Goal: Task Accomplishment & Management: Complete application form

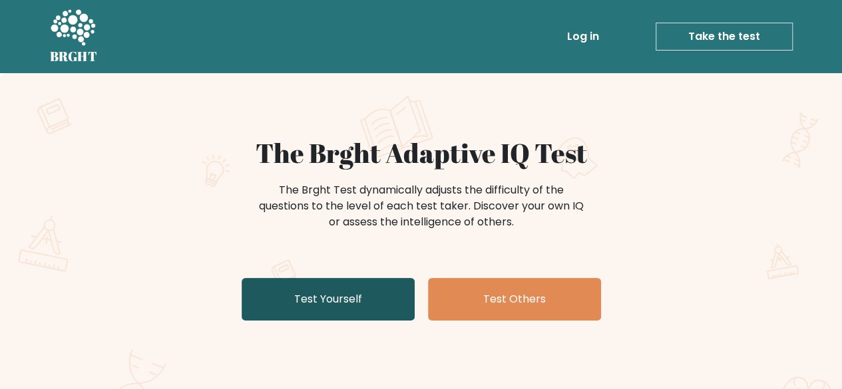
click at [334, 308] on link "Test Yourself" at bounding box center [328, 299] width 173 height 43
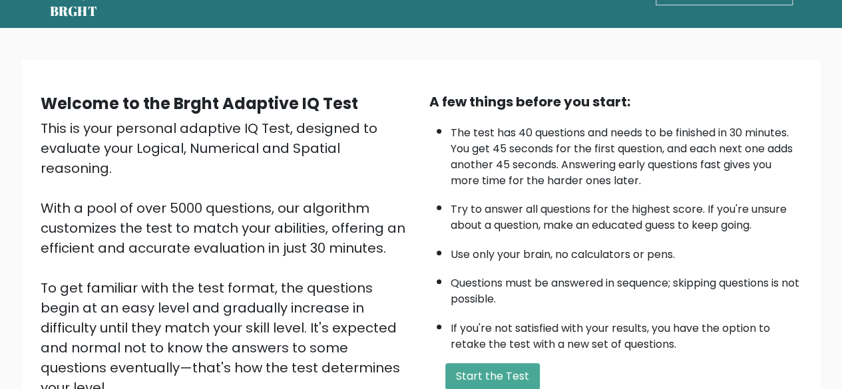
scroll to position [51, 0]
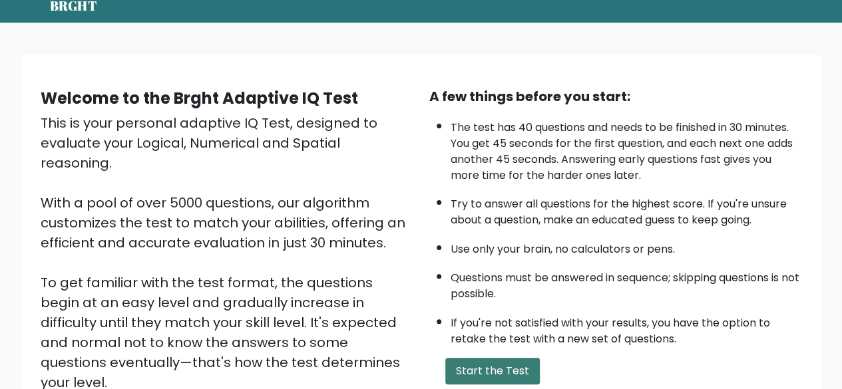
click at [487, 362] on button "Start the Test" at bounding box center [492, 371] width 95 height 27
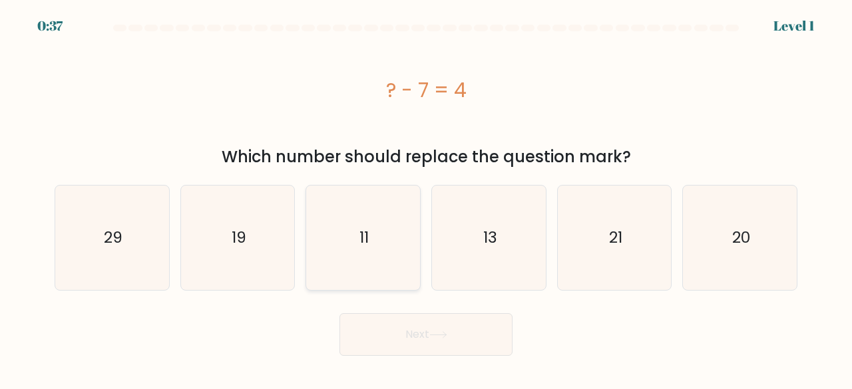
click at [340, 270] on icon "11" at bounding box center [363, 238] width 105 height 105
click at [426, 198] on input "c. 11" at bounding box center [426, 196] width 1 height 3
radio input "true"
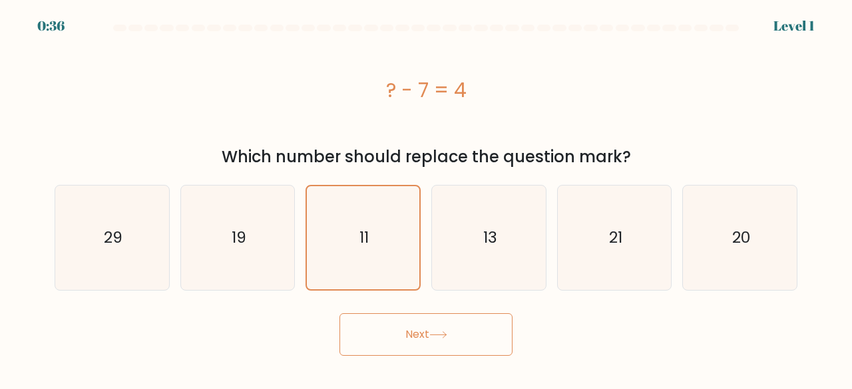
click at [400, 331] on button "Next" at bounding box center [426, 335] width 173 height 43
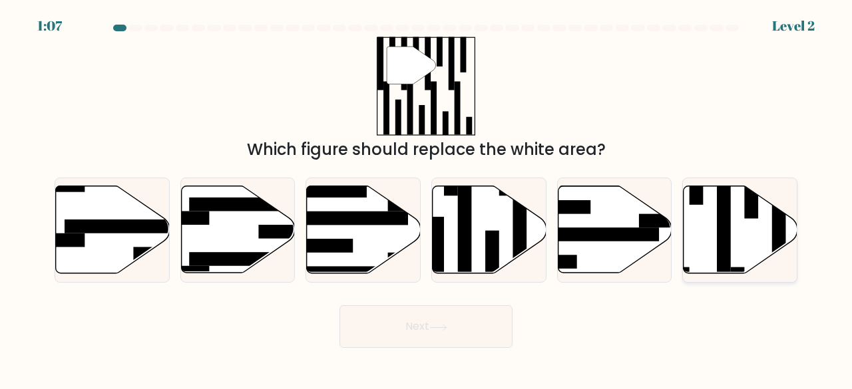
click at [708, 238] on icon at bounding box center [741, 229] width 114 height 87
click at [427, 198] on input "f." at bounding box center [426, 196] width 1 height 3
radio input "true"
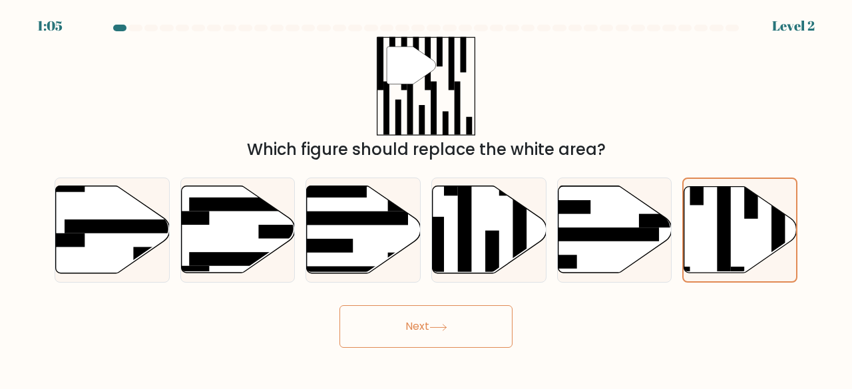
click at [338, 354] on body "1:05 Level 2" at bounding box center [426, 194] width 852 height 389
click at [423, 334] on button "Next" at bounding box center [426, 327] width 173 height 43
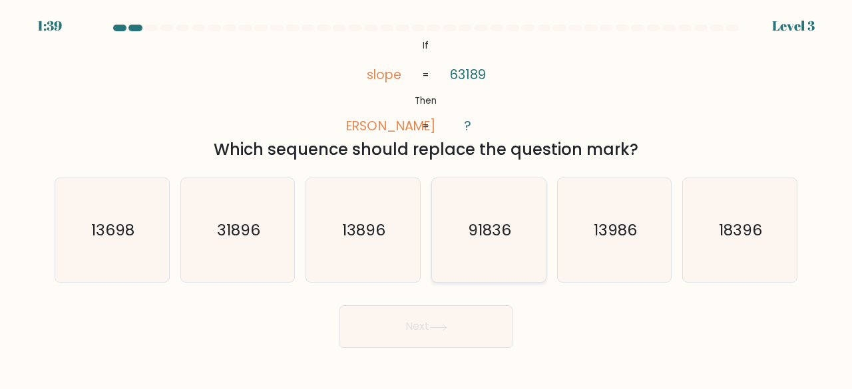
click at [487, 178] on icon "91836" at bounding box center [489, 230] width 105 height 105
click at [427, 195] on input "d. 91836" at bounding box center [426, 196] width 1 height 3
radio input "true"
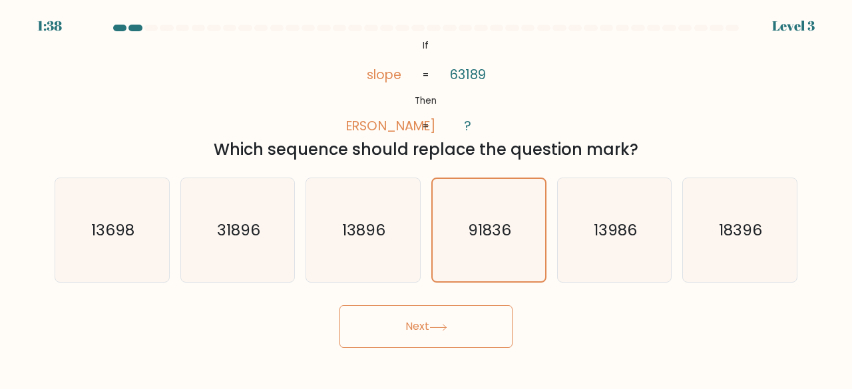
click at [448, 322] on button "Next" at bounding box center [426, 327] width 173 height 43
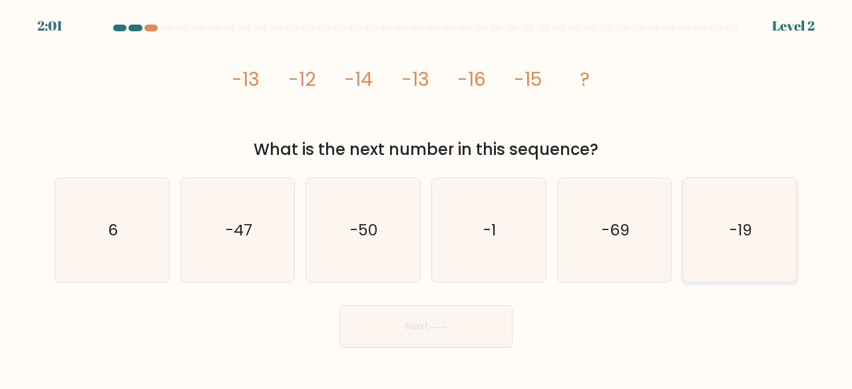
click at [700, 228] on icon "-19" at bounding box center [740, 230] width 105 height 105
click at [427, 198] on input "f. -19" at bounding box center [426, 196] width 1 height 3
radio input "true"
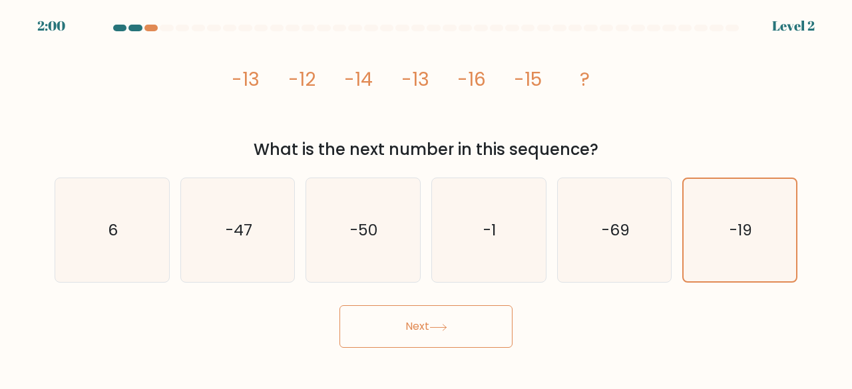
click at [441, 321] on button "Next" at bounding box center [426, 327] width 173 height 43
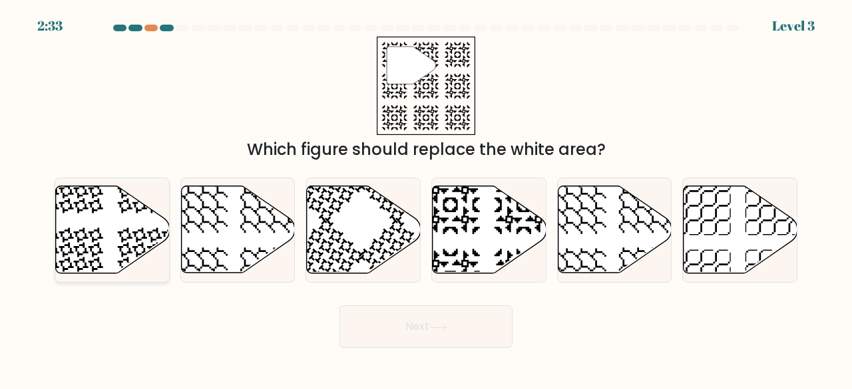
click at [115, 228] on icon at bounding box center [113, 229] width 114 height 87
click at [426, 198] on input "a." at bounding box center [426, 196] width 1 height 3
radio input "true"
click at [406, 327] on button "Next" at bounding box center [426, 327] width 173 height 43
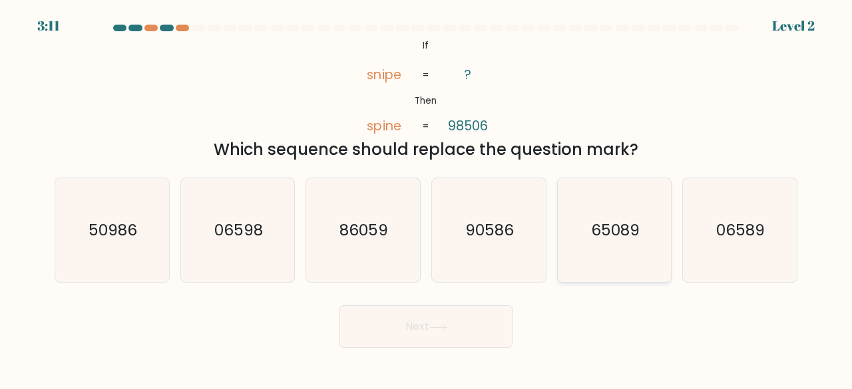
click at [582, 236] on icon "65089" at bounding box center [615, 230] width 105 height 105
click at [427, 198] on input "e. 65089" at bounding box center [426, 196] width 1 height 3
radio input "true"
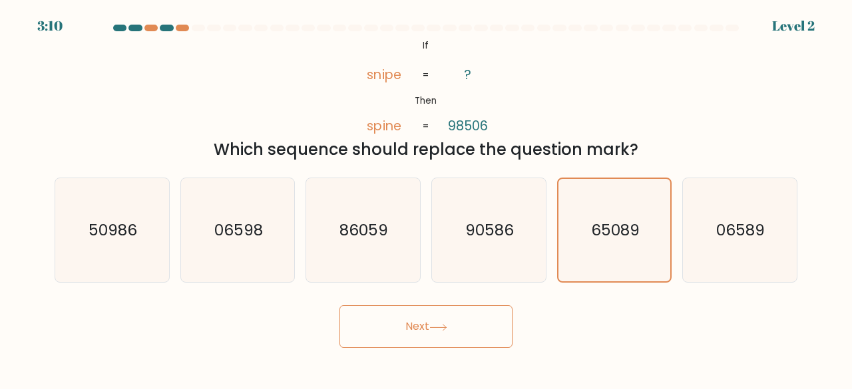
click at [474, 323] on button "Next" at bounding box center [426, 327] width 173 height 43
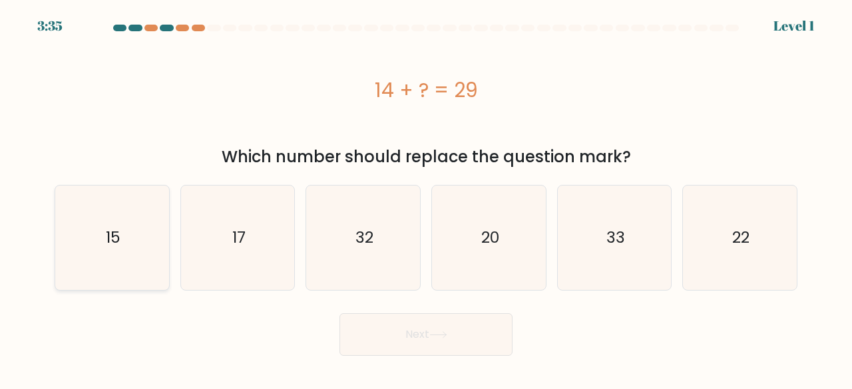
click at [100, 267] on icon "15" at bounding box center [112, 238] width 105 height 105
click at [426, 198] on input "a. 15" at bounding box center [426, 196] width 1 height 3
radio input "true"
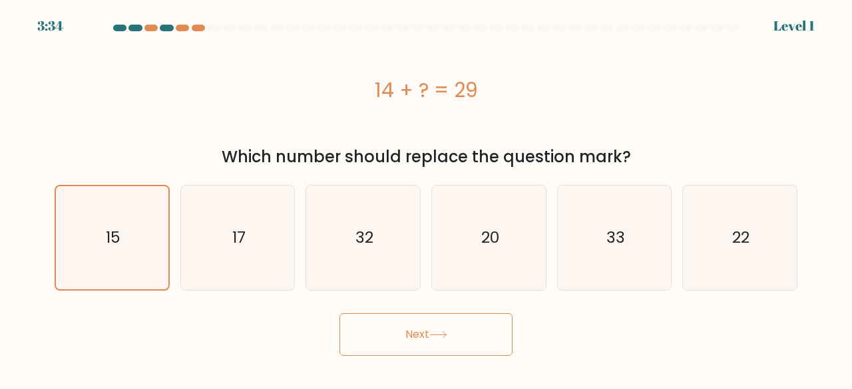
click at [389, 340] on button "Next" at bounding box center [426, 335] width 173 height 43
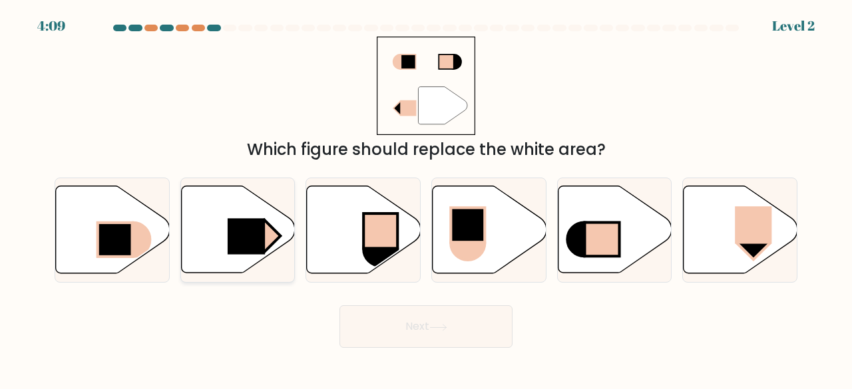
click at [235, 231] on rect at bounding box center [246, 237] width 37 height 36
click at [426, 198] on input "b." at bounding box center [426, 196] width 1 height 3
radio input "true"
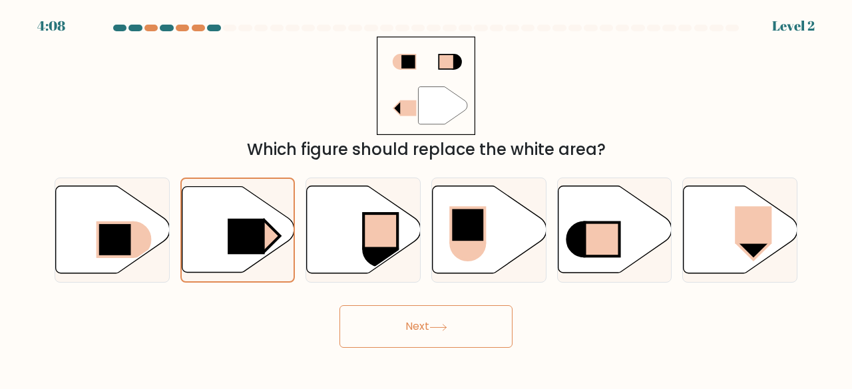
click at [429, 322] on button "Next" at bounding box center [426, 327] width 173 height 43
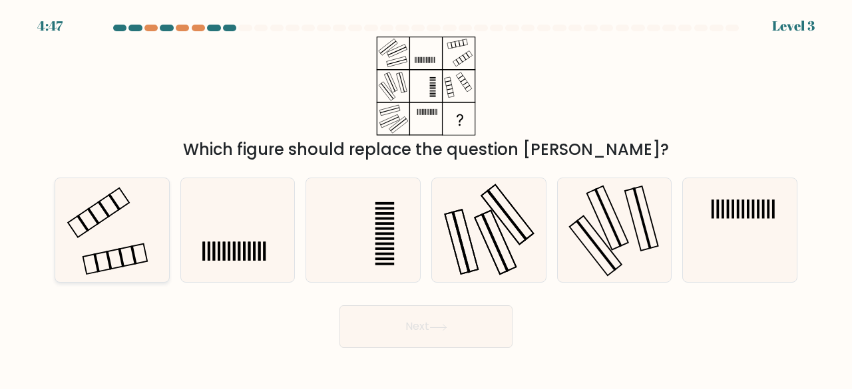
click at [92, 218] on icon at bounding box center [112, 230] width 105 height 105
click at [426, 198] on input "a." at bounding box center [426, 196] width 1 height 3
radio input "true"
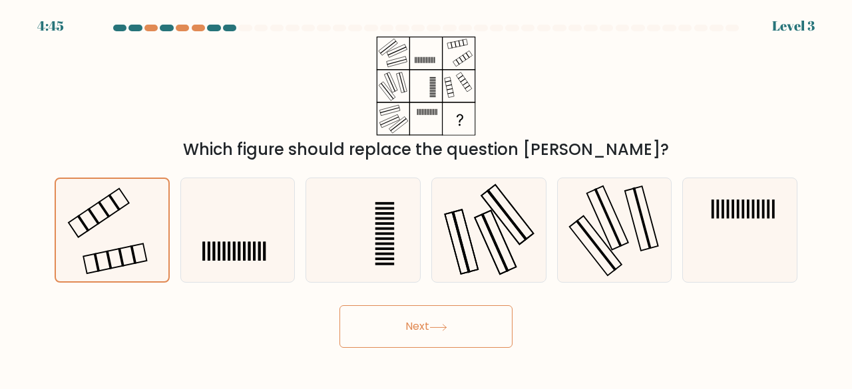
click at [442, 334] on button "Next" at bounding box center [426, 327] width 173 height 43
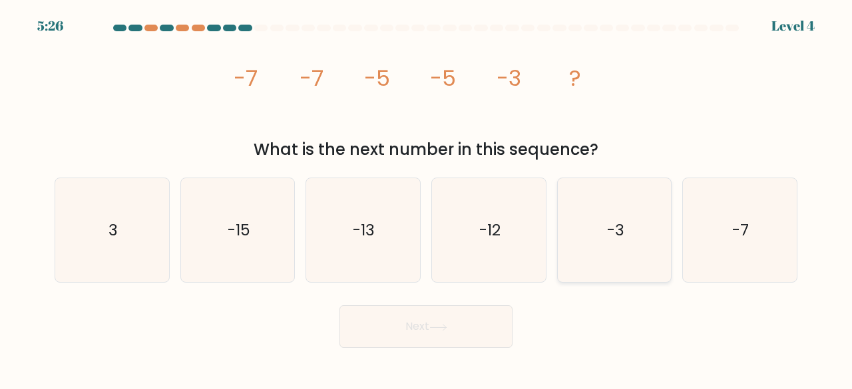
click at [591, 234] on icon "-3" at bounding box center [615, 230] width 105 height 105
click at [427, 198] on input "e. -3" at bounding box center [426, 196] width 1 height 3
radio input "true"
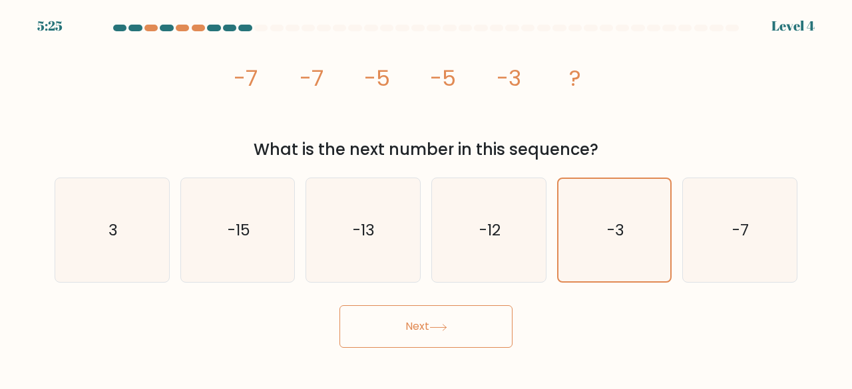
click at [439, 339] on button "Next" at bounding box center [426, 327] width 173 height 43
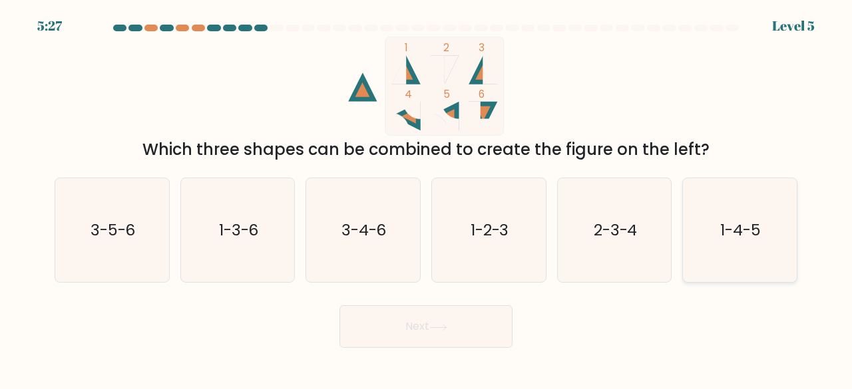
click at [721, 228] on text "1-4-5" at bounding box center [741, 230] width 41 height 22
click at [427, 198] on input "f. 1-4-5" at bounding box center [426, 196] width 1 height 3
radio input "true"
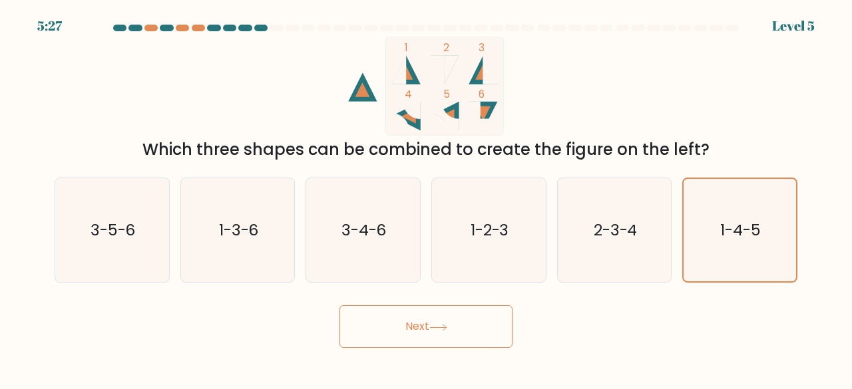
click at [441, 310] on button "Next" at bounding box center [426, 327] width 173 height 43
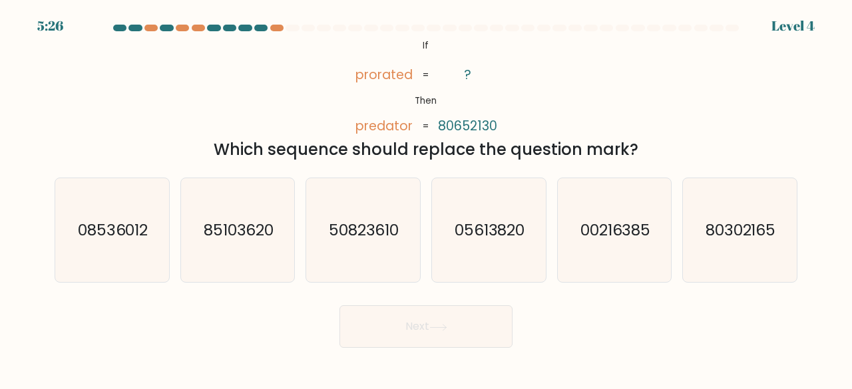
click at [441, 330] on icon at bounding box center [438, 327] width 18 height 7
click at [564, 130] on div "@import url('https://fonts.googleapis.com/css?family=Abril+Fatface:400,100,100i…" at bounding box center [426, 99] width 759 height 125
click at [360, 222] on text "50823610" at bounding box center [364, 230] width 71 height 22
click at [426, 198] on input "c. 50823610" at bounding box center [426, 196] width 1 height 3
radio input "true"
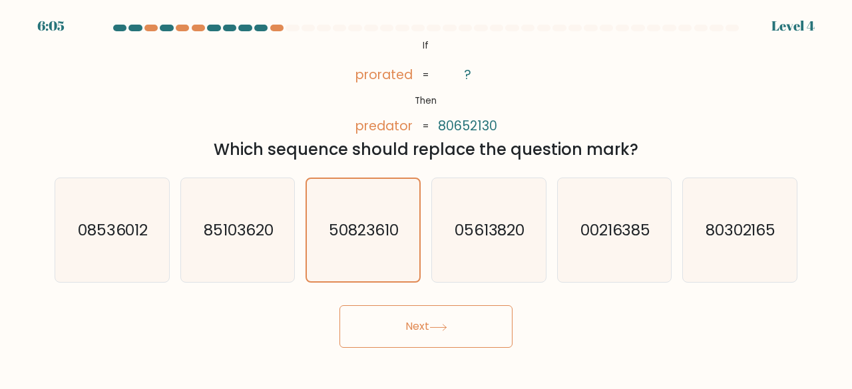
click at [410, 318] on button "Next" at bounding box center [426, 327] width 173 height 43
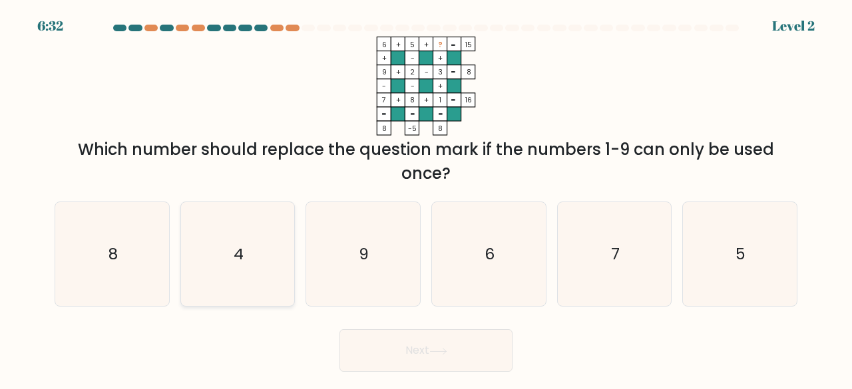
click at [266, 254] on icon "4" at bounding box center [238, 254] width 105 height 105
click at [426, 198] on input "b. 4" at bounding box center [426, 196] width 1 height 3
radio input "true"
click at [379, 346] on button "Next" at bounding box center [426, 351] width 173 height 43
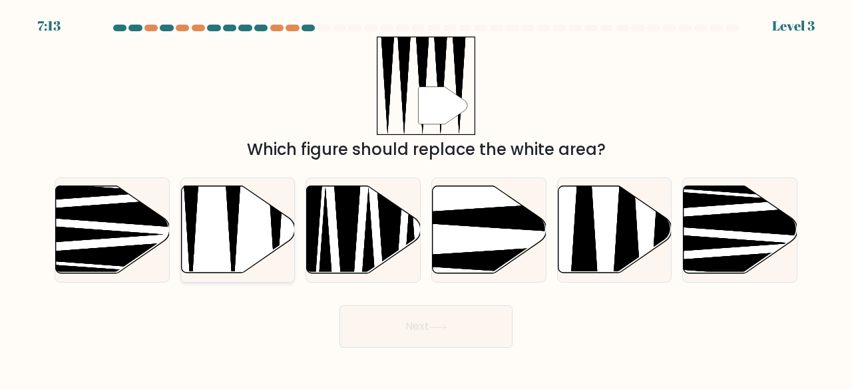
click at [270, 244] on icon at bounding box center [238, 229] width 114 height 87
click at [426, 198] on input "b." at bounding box center [426, 196] width 1 height 3
radio input "true"
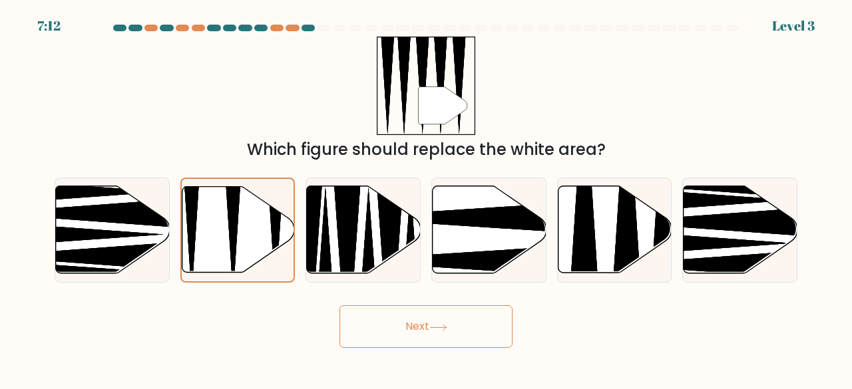
click at [412, 332] on button "Next" at bounding box center [426, 327] width 173 height 43
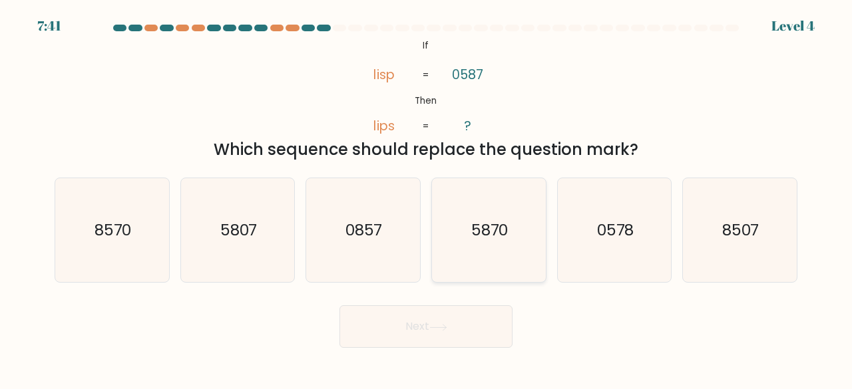
click at [494, 231] on text "5870" at bounding box center [489, 230] width 37 height 22
click at [427, 198] on input "d. 5870" at bounding box center [426, 196] width 1 height 3
radio input "true"
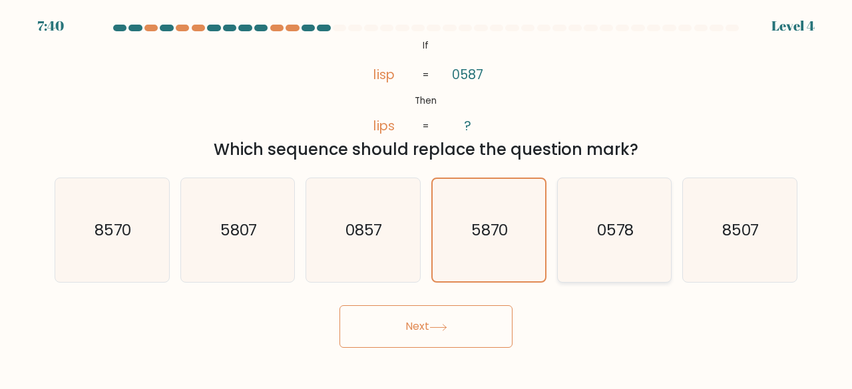
click at [597, 224] on text "0578" at bounding box center [615, 230] width 37 height 22
click at [427, 198] on input "e. 0578" at bounding box center [426, 196] width 1 height 3
radio input "true"
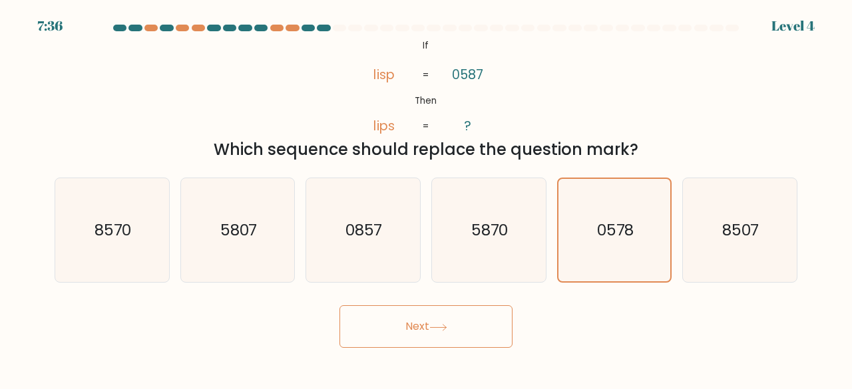
click at [427, 331] on button "Next" at bounding box center [426, 327] width 173 height 43
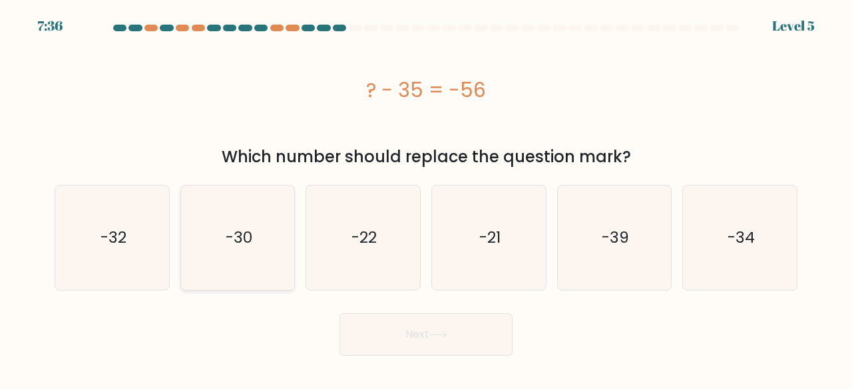
click at [237, 220] on icon "-30" at bounding box center [238, 238] width 105 height 105
click at [426, 198] on input "b. -30" at bounding box center [426, 196] width 1 height 3
radio input "true"
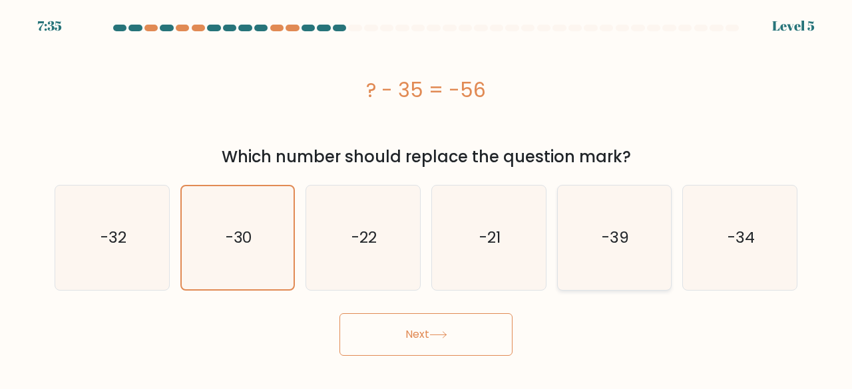
click at [646, 239] on icon "-39" at bounding box center [615, 238] width 105 height 105
click at [427, 198] on input "e. -39" at bounding box center [426, 196] width 1 height 3
radio input "true"
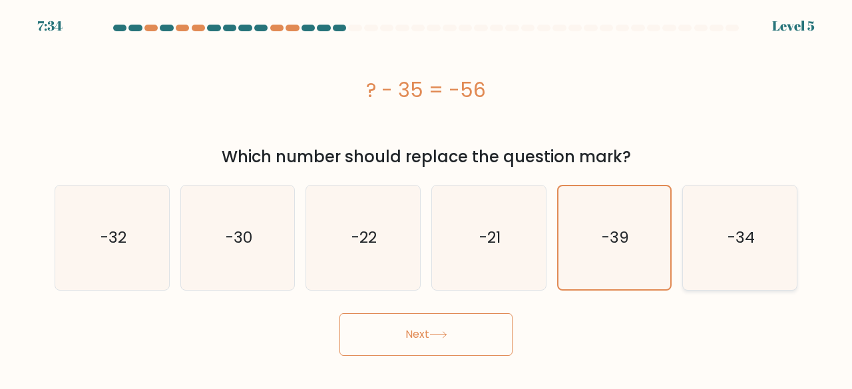
click at [769, 225] on icon "-34" at bounding box center [740, 238] width 105 height 105
click at [427, 198] on input "f. -34" at bounding box center [426, 196] width 1 height 3
radio input "true"
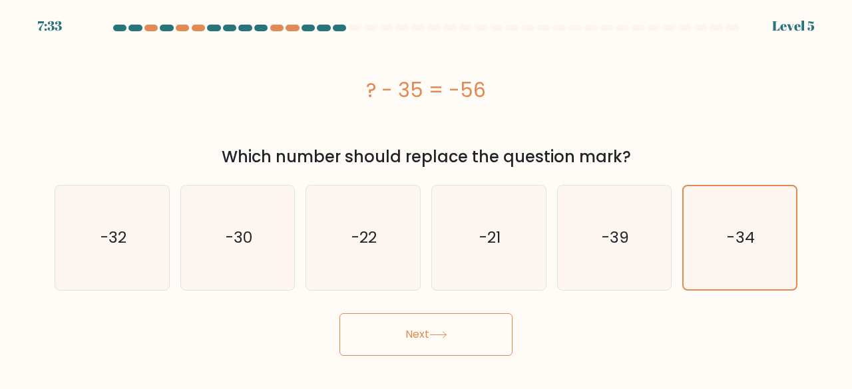
click at [462, 338] on button "Next" at bounding box center [426, 335] width 173 height 43
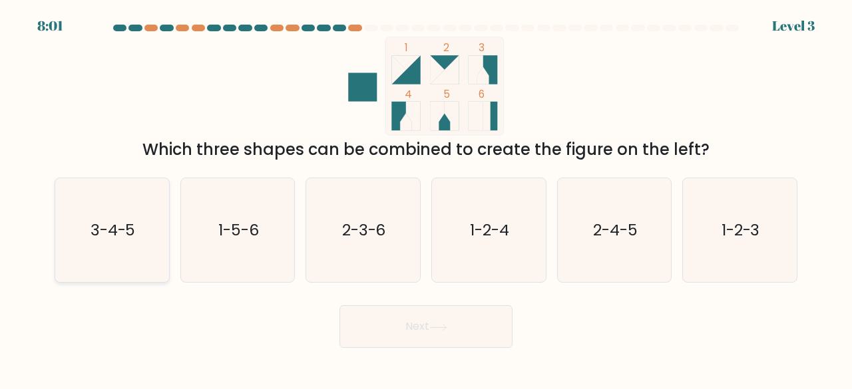
click at [125, 238] on text "3-4-5" at bounding box center [113, 230] width 45 height 22
click at [426, 198] on input "a. 3-4-5" at bounding box center [426, 196] width 1 height 3
radio input "true"
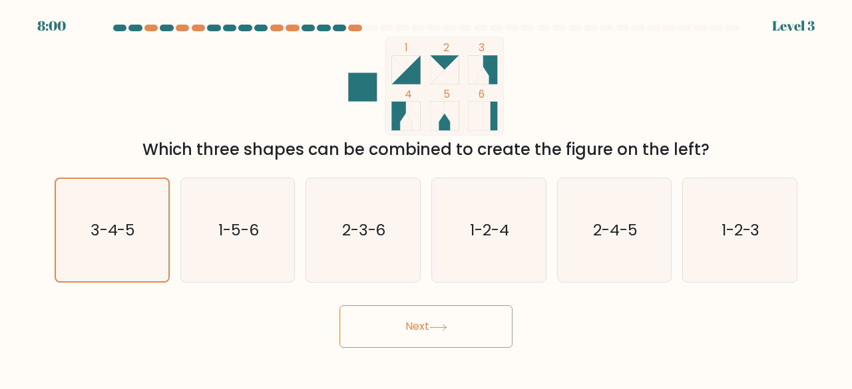
click at [405, 324] on button "Next" at bounding box center [426, 327] width 173 height 43
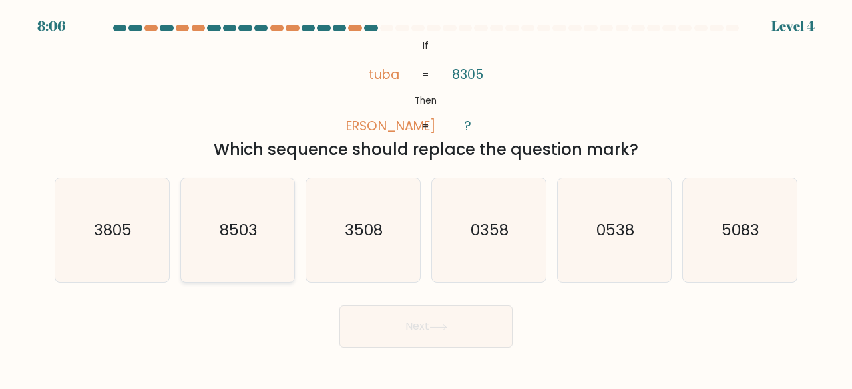
click at [227, 248] on icon "8503" at bounding box center [238, 230] width 105 height 105
click at [426, 198] on input "b. 8503" at bounding box center [426, 196] width 1 height 3
radio input "true"
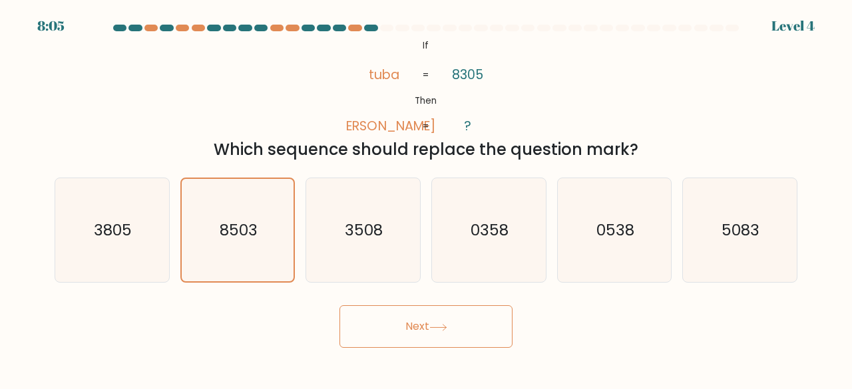
click at [441, 335] on button "Next" at bounding box center [426, 327] width 173 height 43
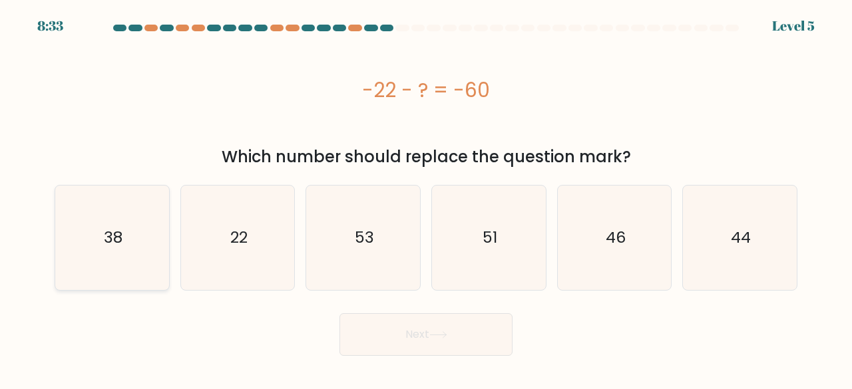
click at [98, 246] on icon "38" at bounding box center [112, 238] width 105 height 105
click at [426, 198] on input "a. 38" at bounding box center [426, 196] width 1 height 3
radio input "true"
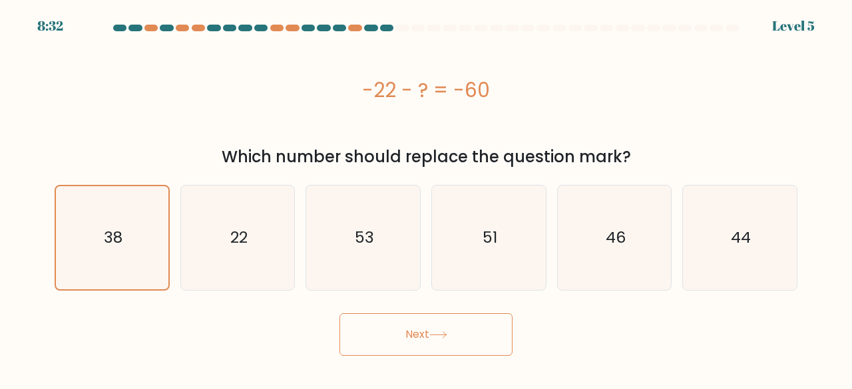
click at [434, 334] on icon at bounding box center [438, 335] width 18 height 7
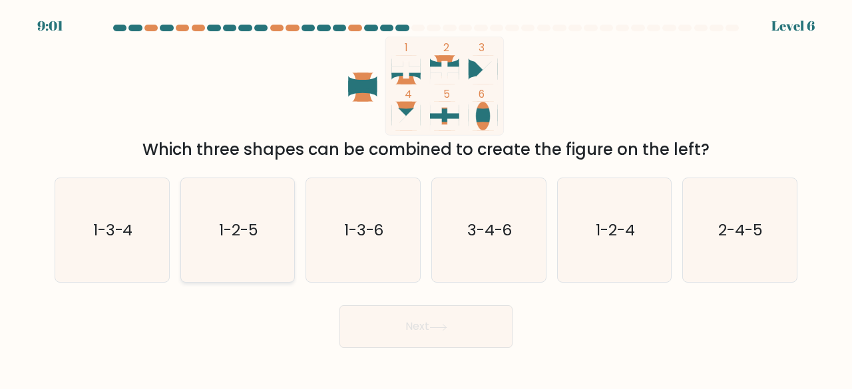
click at [232, 246] on icon "1-2-5" at bounding box center [238, 230] width 105 height 105
click at [426, 198] on input "b. 1-2-5" at bounding box center [426, 196] width 1 height 3
radio input "true"
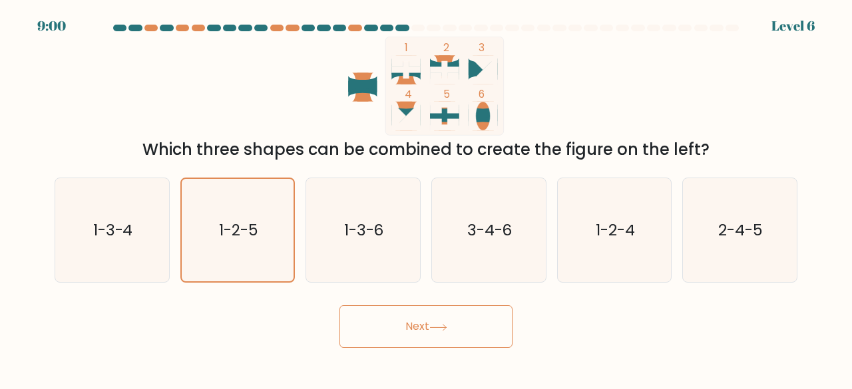
click at [378, 324] on button "Next" at bounding box center [426, 327] width 173 height 43
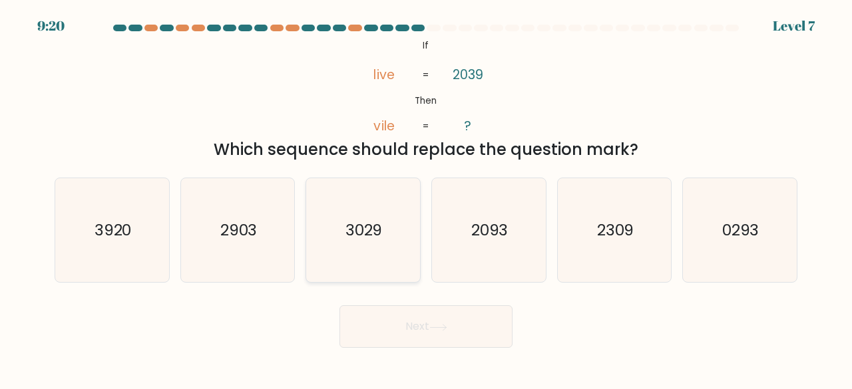
click at [368, 244] on icon "3029" at bounding box center [363, 230] width 105 height 105
click at [426, 198] on input "c. 3029" at bounding box center [426, 196] width 1 height 3
radio input "true"
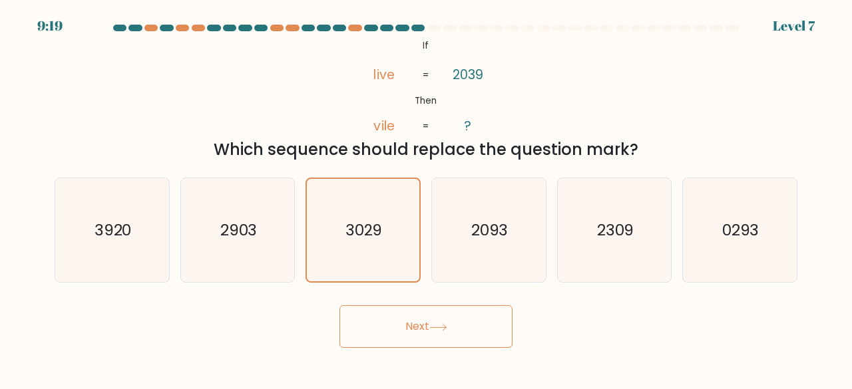
click at [401, 336] on button "Next" at bounding box center [426, 327] width 173 height 43
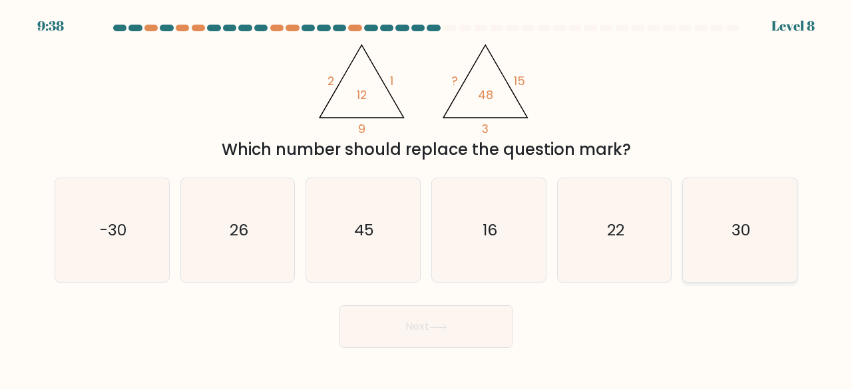
click at [715, 216] on icon "30" at bounding box center [740, 230] width 105 height 105
click at [427, 198] on input "f. 30" at bounding box center [426, 196] width 1 height 3
radio input "true"
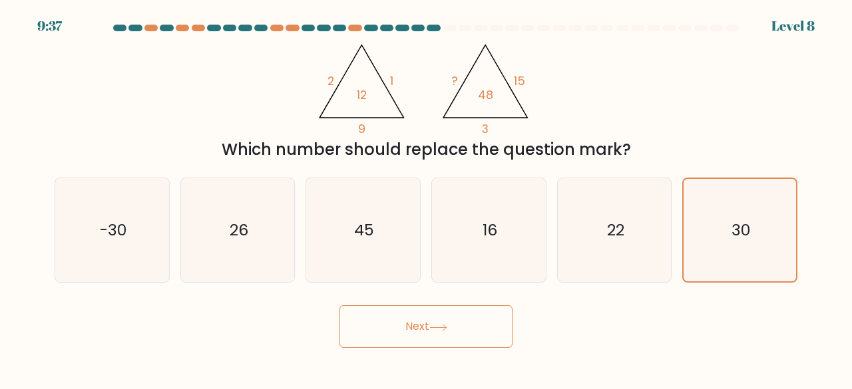
click at [469, 332] on button "Next" at bounding box center [426, 327] width 173 height 43
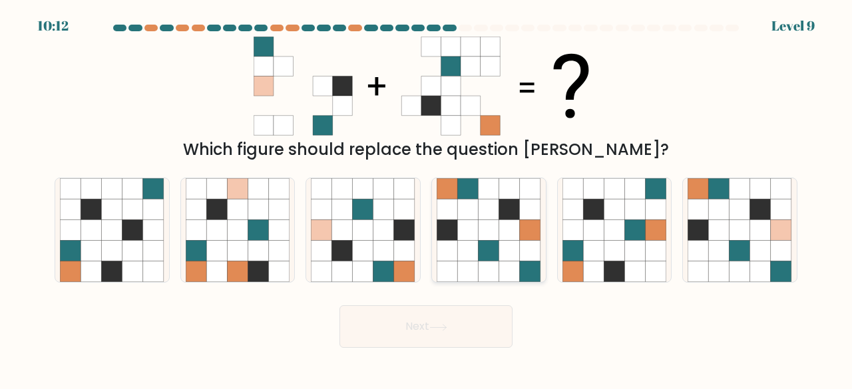
click at [486, 232] on icon at bounding box center [489, 230] width 21 height 21
click at [427, 198] on input "d." at bounding box center [426, 196] width 1 height 3
radio input "true"
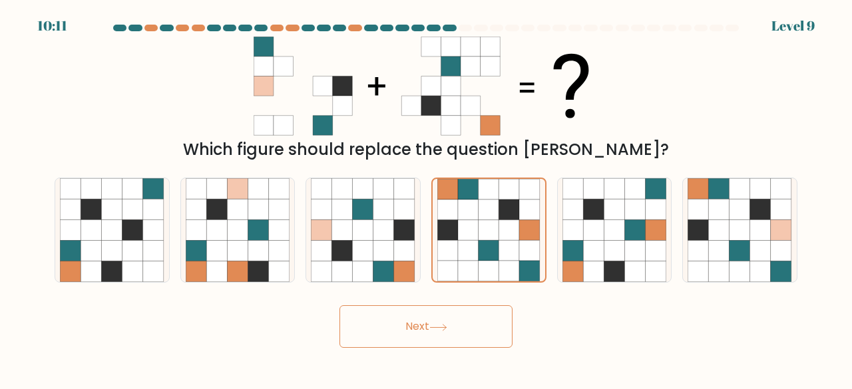
click at [452, 331] on button "Next" at bounding box center [426, 327] width 173 height 43
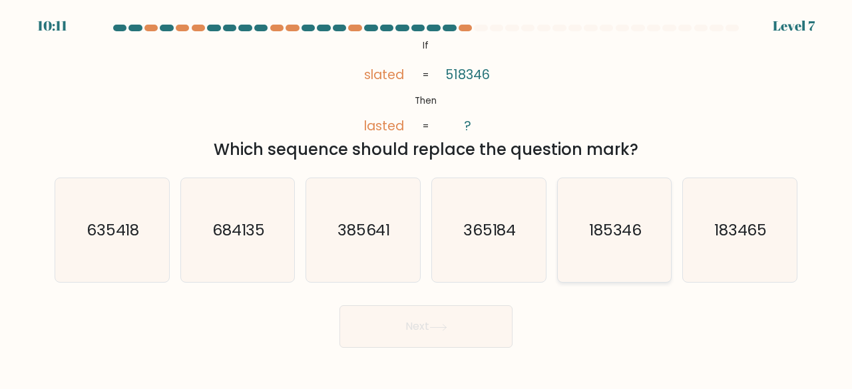
click at [612, 237] on text "185346" at bounding box center [615, 230] width 53 height 22
click at [427, 198] on input "e. 185346" at bounding box center [426, 196] width 1 height 3
radio input "true"
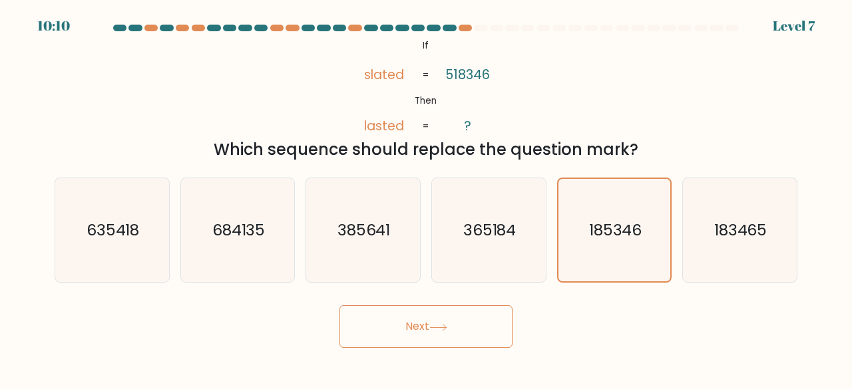
click at [451, 326] on button "Next" at bounding box center [426, 327] width 173 height 43
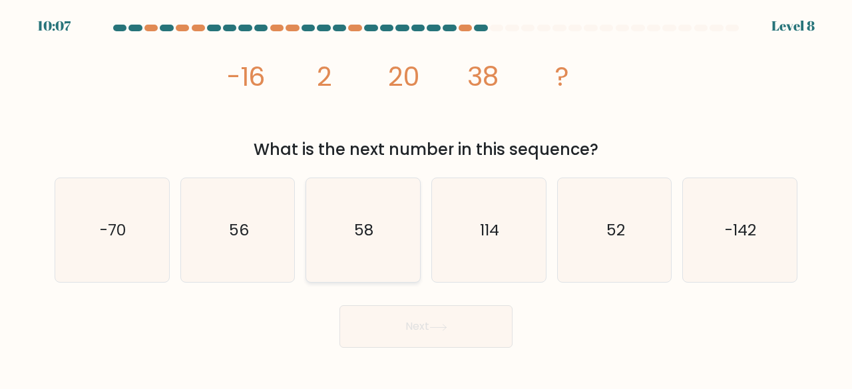
click at [386, 224] on icon "58" at bounding box center [363, 230] width 105 height 105
click at [426, 198] on input "c. 58" at bounding box center [426, 196] width 1 height 3
radio input "true"
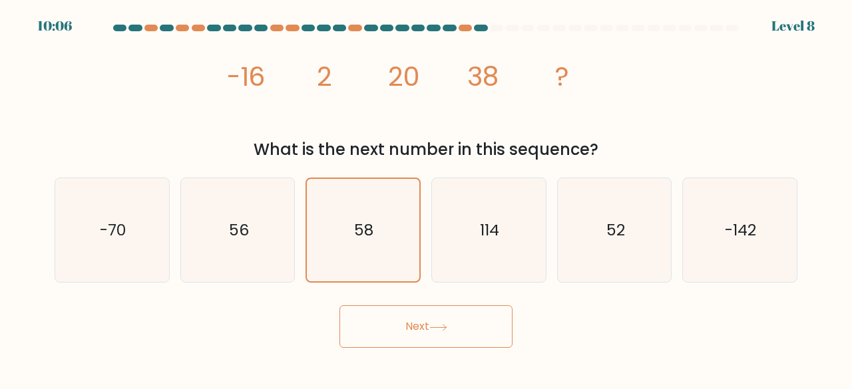
click at [405, 323] on button "Next" at bounding box center [426, 327] width 173 height 43
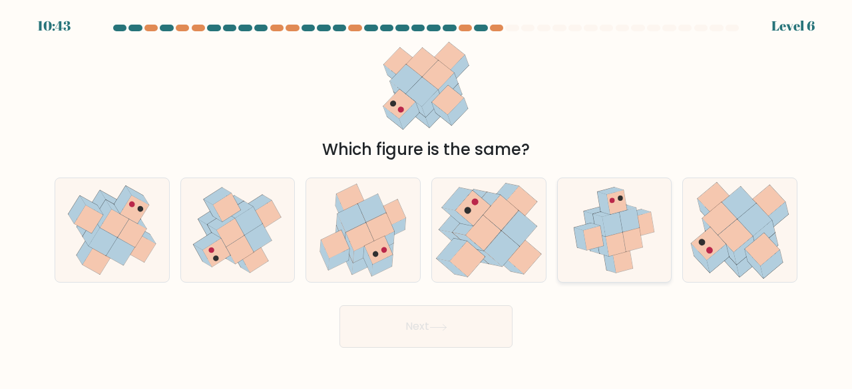
click at [610, 238] on icon at bounding box center [616, 244] width 20 height 24
click at [427, 198] on input "e." at bounding box center [426, 196] width 1 height 3
radio input "true"
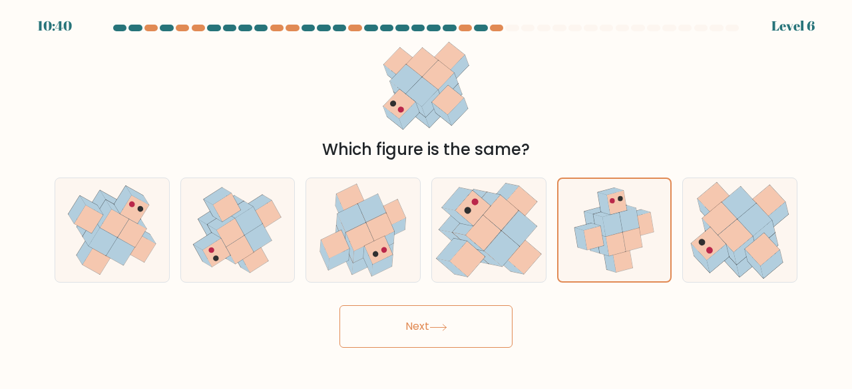
click at [453, 327] on button "Next" at bounding box center [426, 327] width 173 height 43
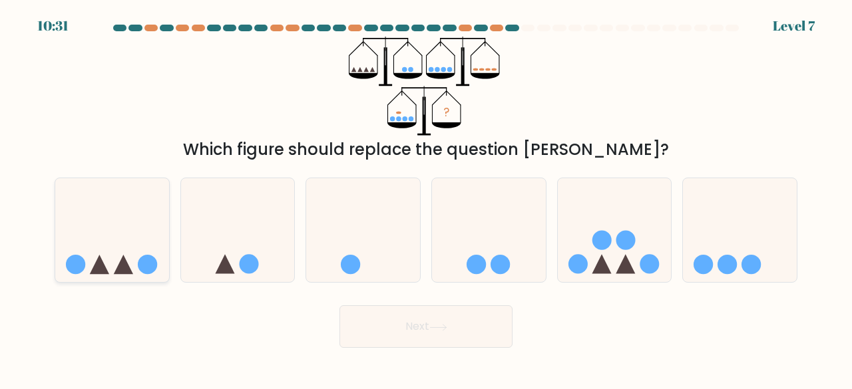
click at [95, 254] on icon at bounding box center [112, 230] width 114 height 94
click at [426, 198] on input "a." at bounding box center [426, 196] width 1 height 3
radio input "true"
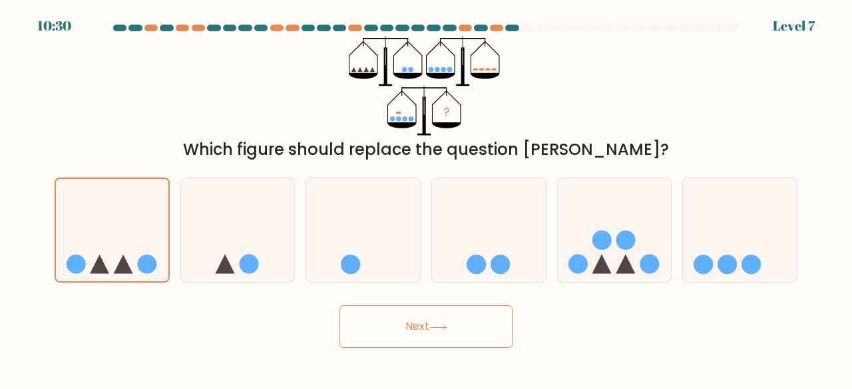
click at [401, 328] on button "Next" at bounding box center [426, 327] width 173 height 43
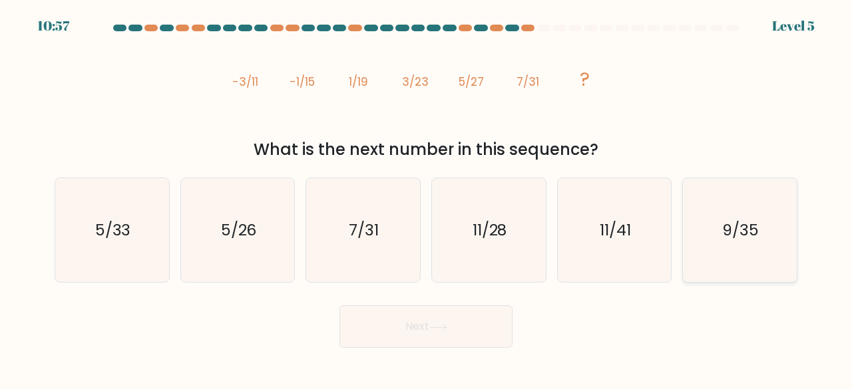
click at [756, 246] on icon "9/35" at bounding box center [740, 230] width 105 height 105
click at [427, 198] on input "f. 9/35" at bounding box center [426, 196] width 1 height 3
radio input "true"
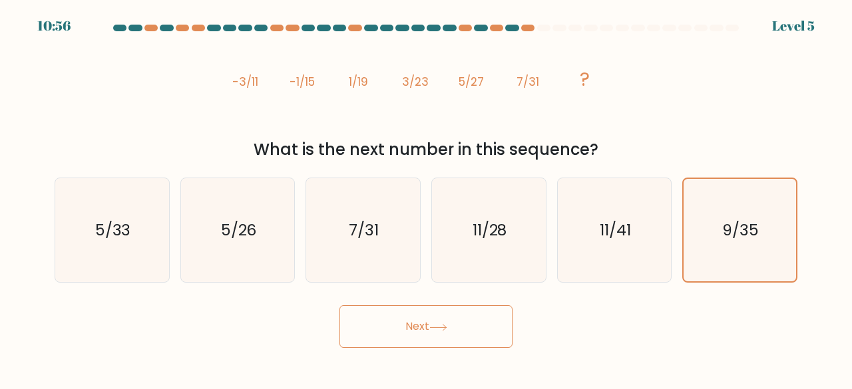
click at [461, 324] on button "Next" at bounding box center [426, 327] width 173 height 43
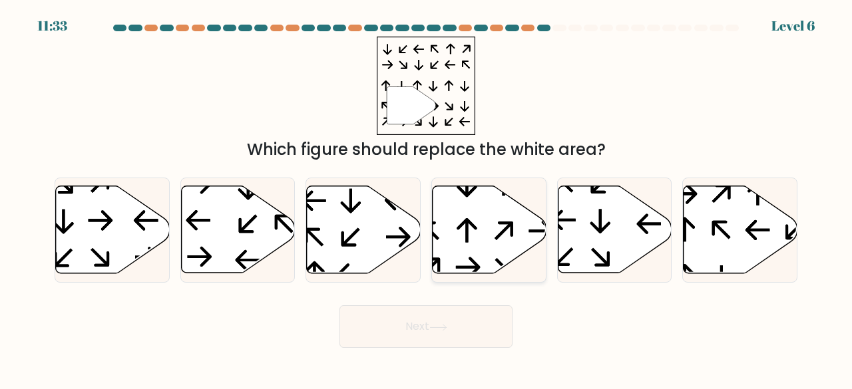
click at [483, 183] on div at bounding box center [488, 231] width 115 height 106
click at [427, 195] on input "d." at bounding box center [426, 196] width 1 height 3
radio input "true"
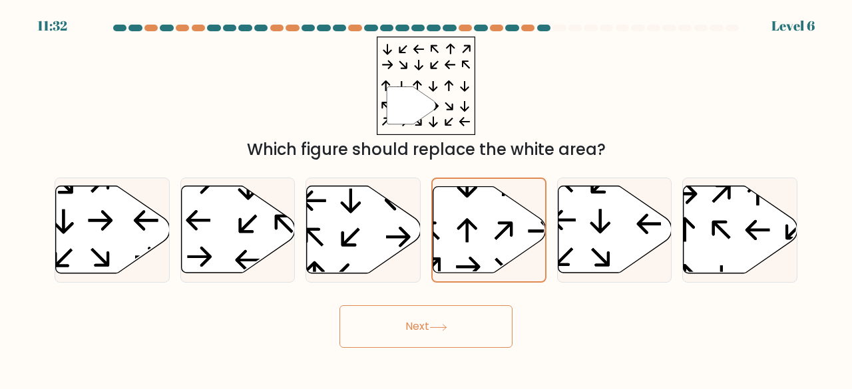
click at [434, 314] on button "Next" at bounding box center [426, 327] width 173 height 43
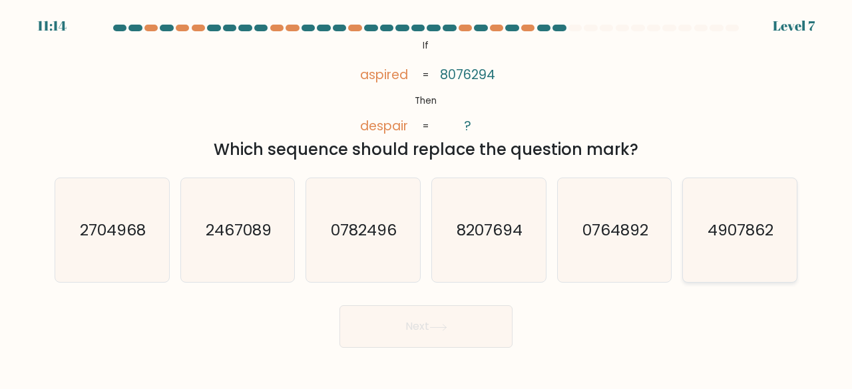
click at [720, 231] on text "4907862" at bounding box center [741, 230] width 66 height 22
click at [427, 198] on input "f. 4907862" at bounding box center [426, 196] width 1 height 3
radio input "true"
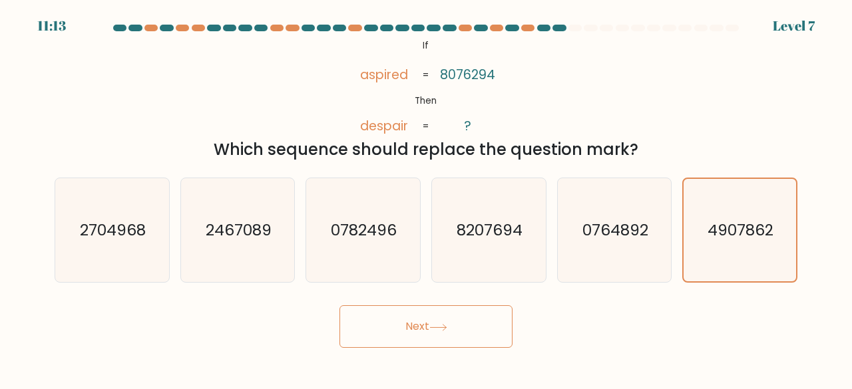
click at [462, 337] on button "Next" at bounding box center [426, 327] width 173 height 43
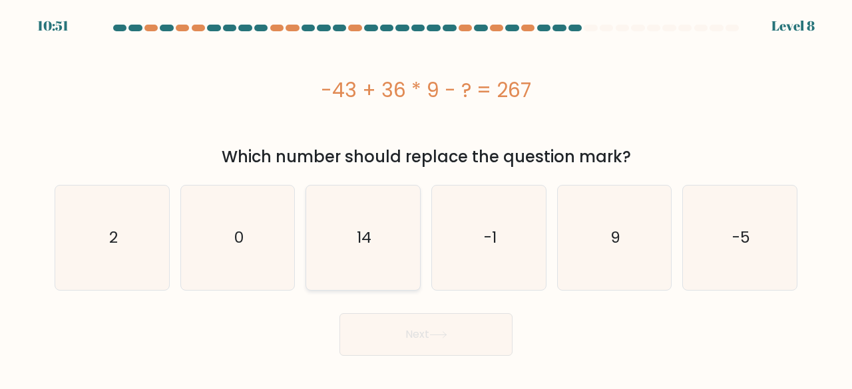
click at [373, 220] on icon "14" at bounding box center [363, 238] width 105 height 105
click at [426, 198] on input "c. 14" at bounding box center [426, 196] width 1 height 3
radio input "true"
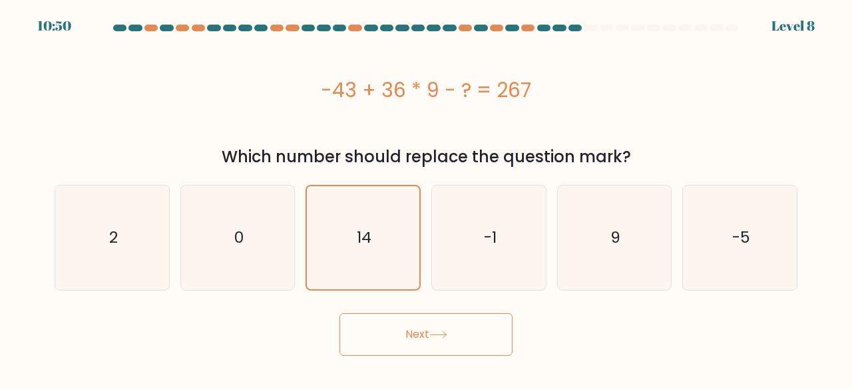
click at [413, 350] on button "Next" at bounding box center [426, 335] width 173 height 43
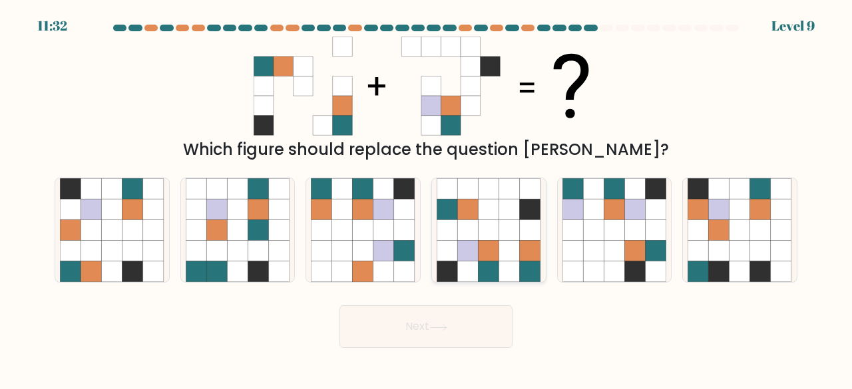
click at [485, 198] on icon at bounding box center [489, 188] width 21 height 21
click at [427, 198] on input "d." at bounding box center [426, 196] width 1 height 3
radio input "true"
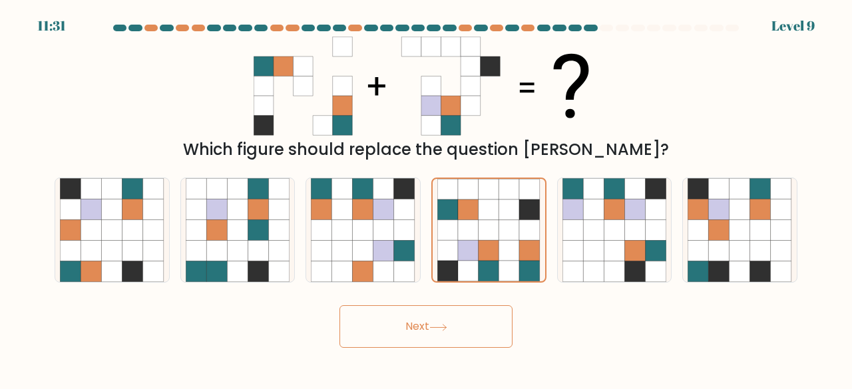
click at [418, 316] on button "Next" at bounding box center [426, 327] width 173 height 43
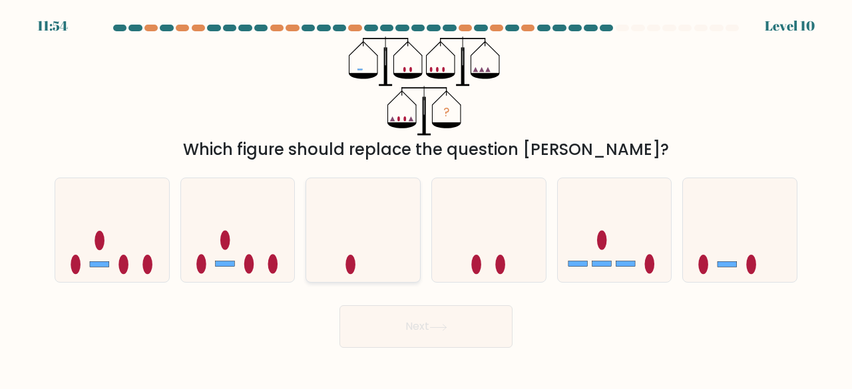
click at [384, 267] on icon at bounding box center [363, 230] width 114 height 94
click at [426, 198] on input "c." at bounding box center [426, 196] width 1 height 3
radio input "true"
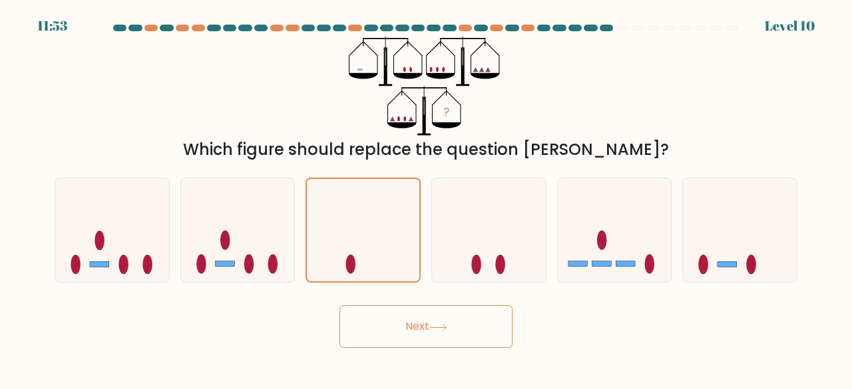
click at [430, 322] on button "Next" at bounding box center [426, 327] width 173 height 43
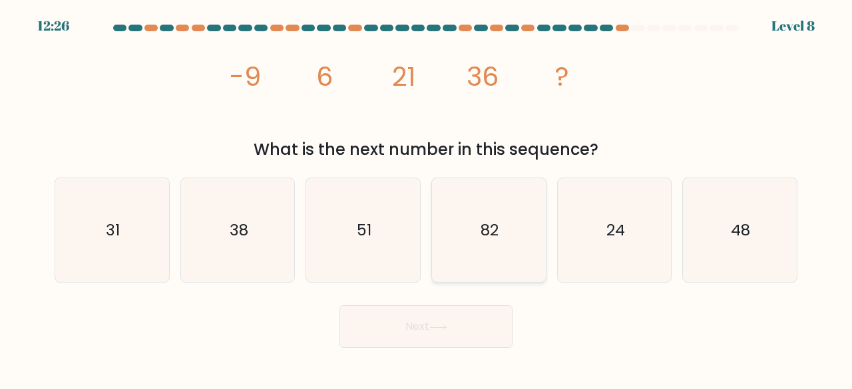
click at [467, 226] on icon "82" at bounding box center [489, 230] width 105 height 105
click at [427, 198] on input "d. 82" at bounding box center [426, 196] width 1 height 3
radio input "true"
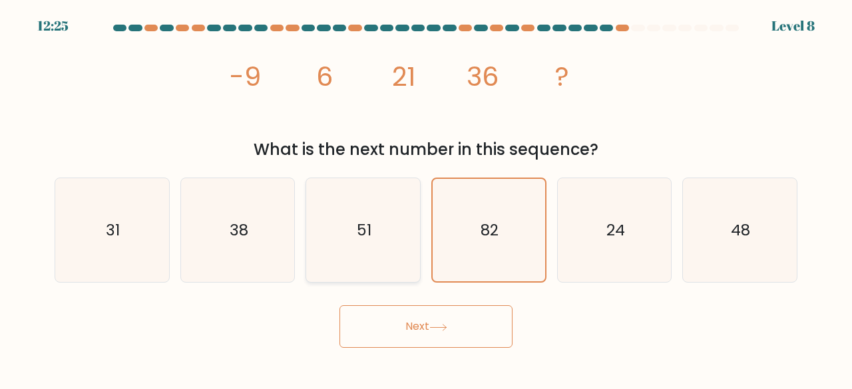
click at [386, 272] on icon "51" at bounding box center [363, 230] width 105 height 105
click at [426, 198] on input "c. 51" at bounding box center [426, 196] width 1 height 3
radio input "true"
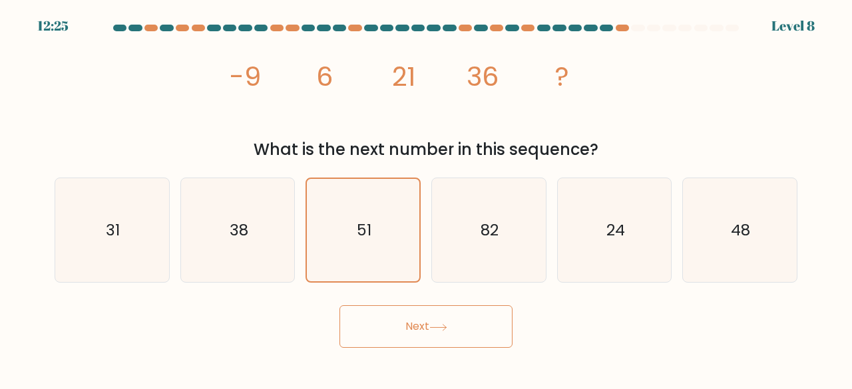
click at [398, 312] on button "Next" at bounding box center [426, 327] width 173 height 43
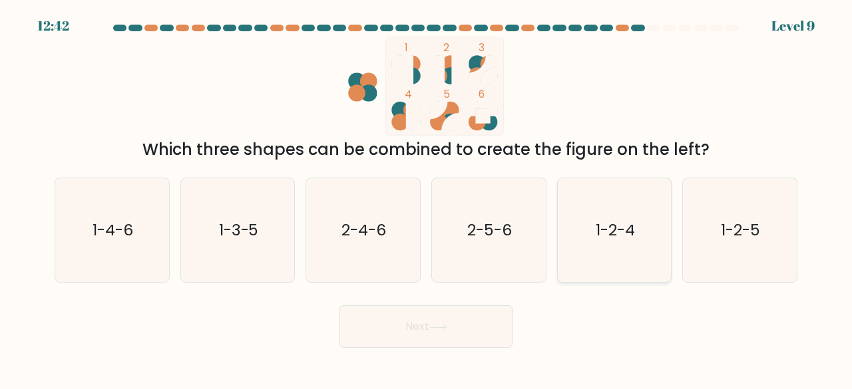
click at [575, 232] on icon "1-2-4" at bounding box center [615, 230] width 105 height 105
click at [427, 198] on input "e. 1-2-4" at bounding box center [426, 196] width 1 height 3
radio input "true"
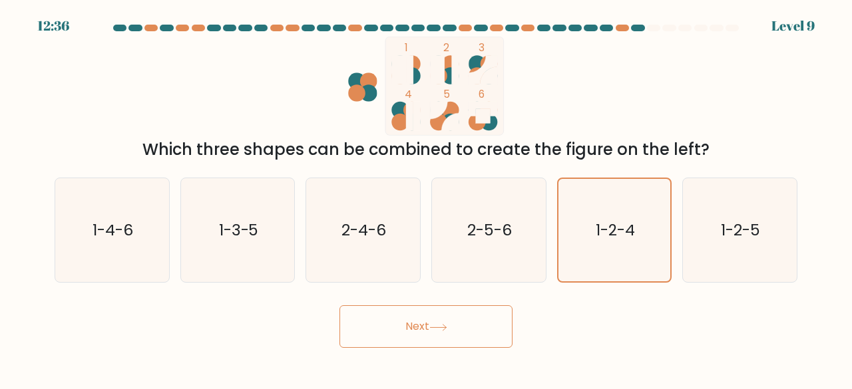
click at [469, 328] on button "Next" at bounding box center [426, 327] width 173 height 43
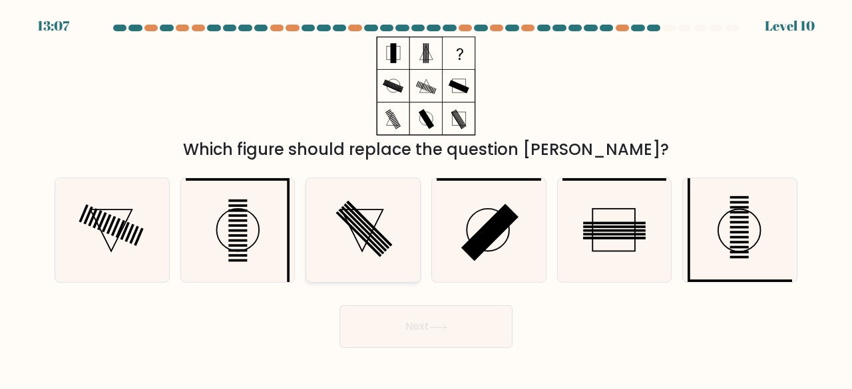
click at [385, 234] on icon at bounding box center [363, 230] width 105 height 105
click at [426, 198] on input "c." at bounding box center [426, 196] width 1 height 3
radio input "true"
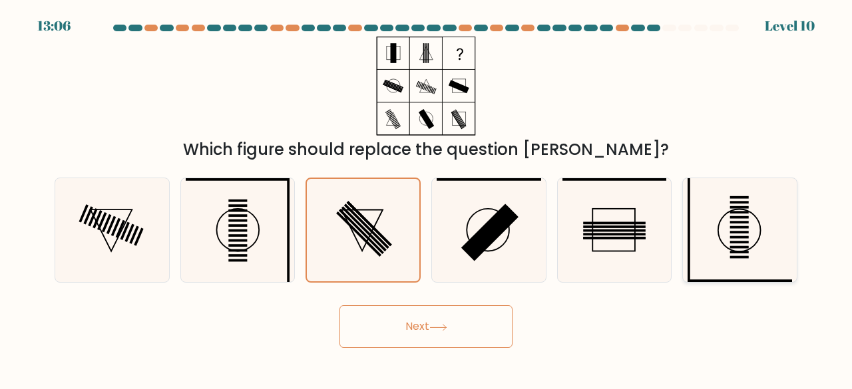
click at [755, 222] on icon at bounding box center [740, 230] width 105 height 105
click at [427, 198] on input "f." at bounding box center [426, 196] width 1 height 3
radio input "true"
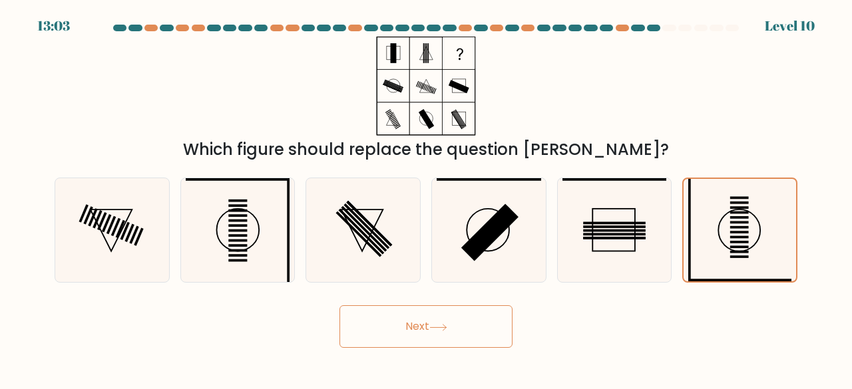
click at [321, 314] on div "Next" at bounding box center [426, 323] width 759 height 49
click at [423, 332] on button "Next" at bounding box center [426, 327] width 173 height 43
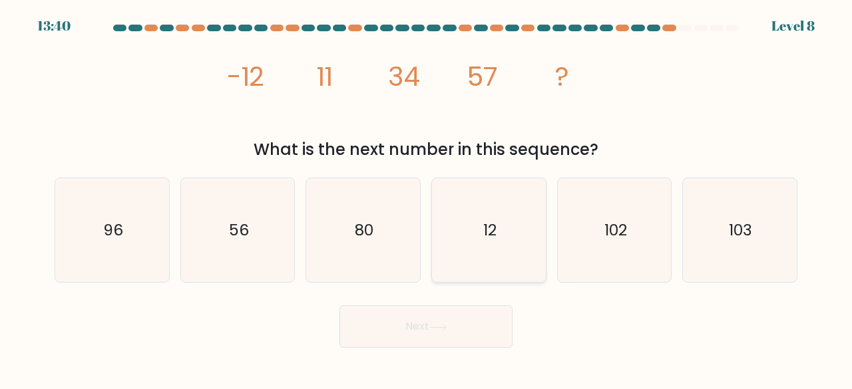
click at [494, 218] on icon "12" at bounding box center [489, 230] width 105 height 105
click at [427, 198] on input "d. 12" at bounding box center [426, 196] width 1 height 3
radio input "true"
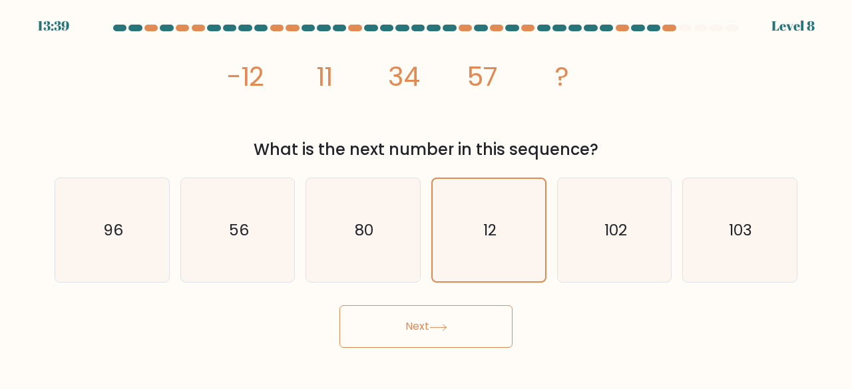
click at [431, 335] on button "Next" at bounding box center [426, 327] width 173 height 43
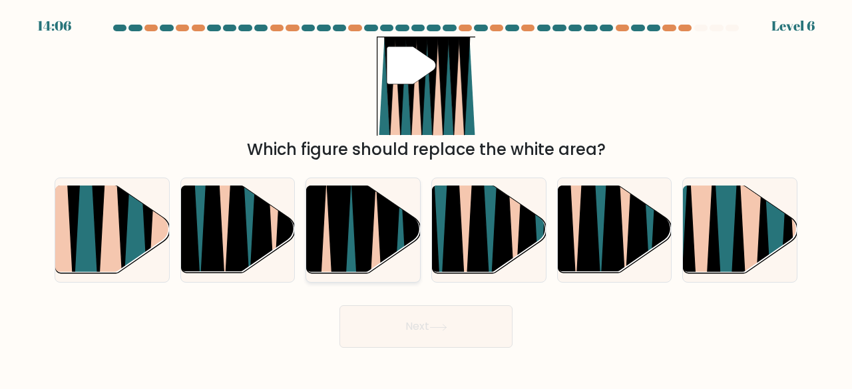
click at [359, 249] on icon at bounding box center [364, 278] width 26 height 228
click at [426, 198] on input "c." at bounding box center [426, 196] width 1 height 3
radio input "true"
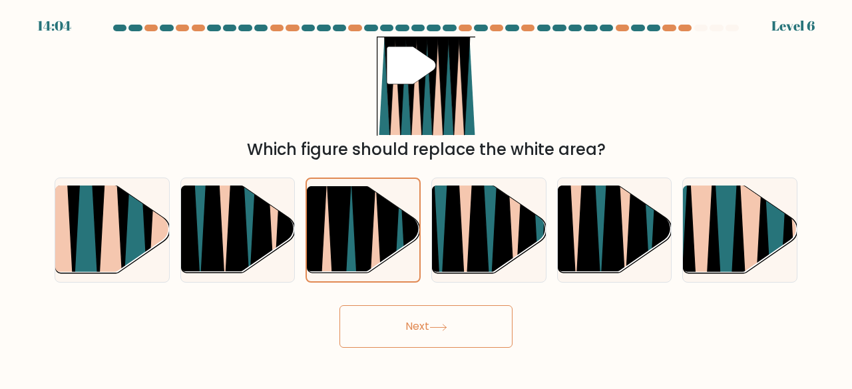
click at [383, 327] on button "Next" at bounding box center [426, 327] width 173 height 43
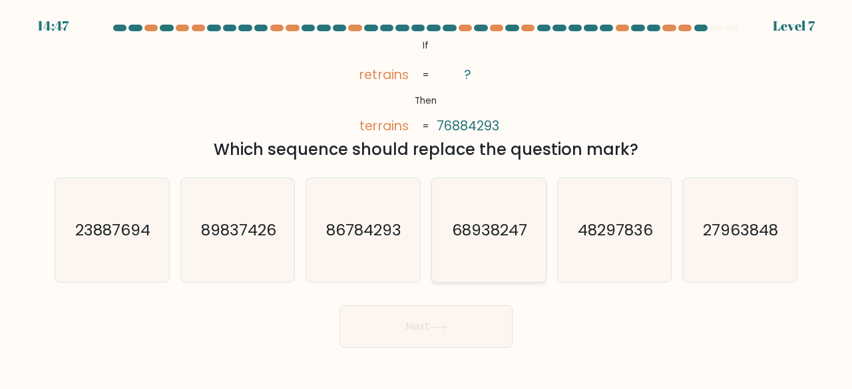
click at [471, 219] on text "68938247" at bounding box center [489, 230] width 75 height 22
click at [427, 198] on input "d. 68938247" at bounding box center [426, 196] width 1 height 3
radio input "true"
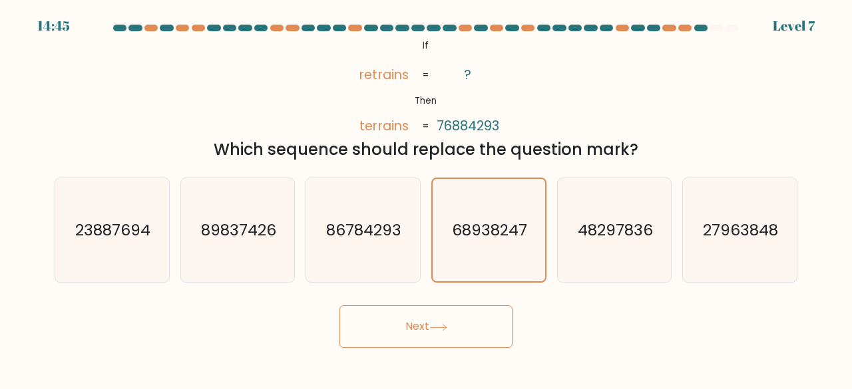
click at [443, 330] on icon at bounding box center [438, 327] width 18 height 7
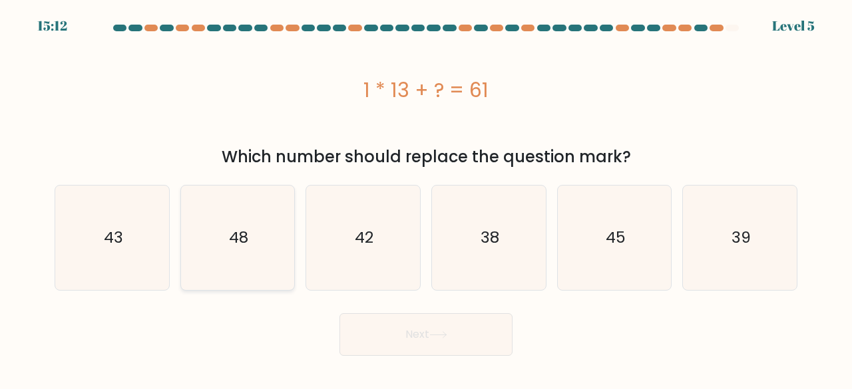
click at [209, 242] on icon "48" at bounding box center [238, 238] width 105 height 105
click at [426, 198] on input "b. 48" at bounding box center [426, 196] width 1 height 3
radio input "true"
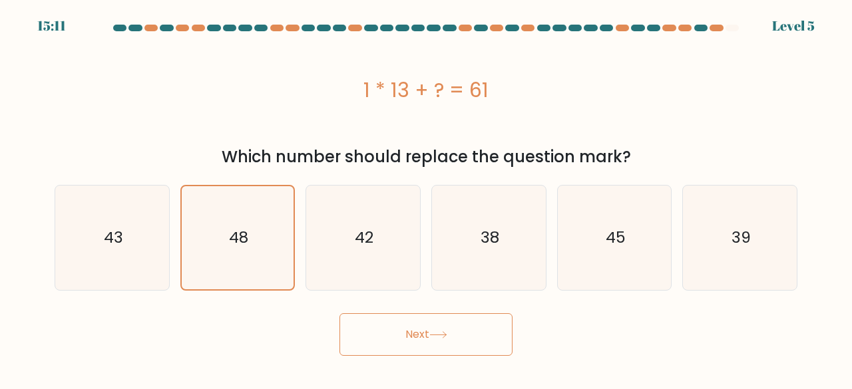
click at [418, 332] on button "Next" at bounding box center [426, 335] width 173 height 43
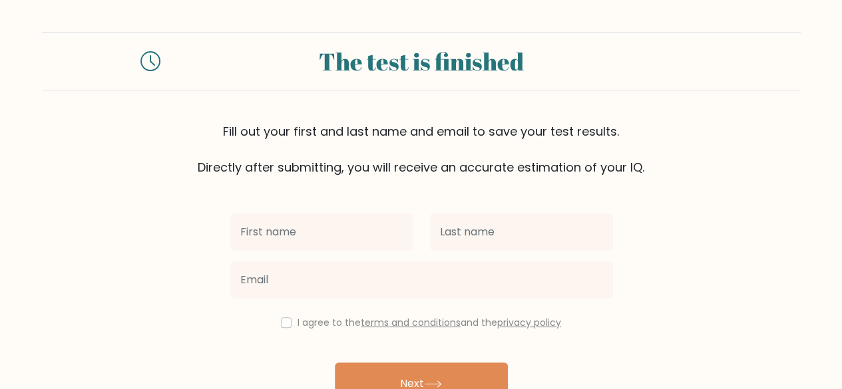
scroll to position [77, 0]
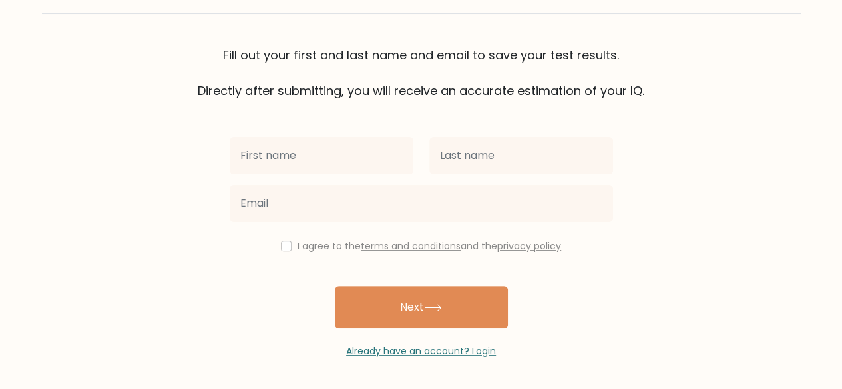
click at [354, 153] on input "text" at bounding box center [322, 155] width 184 height 37
type input "nnn"
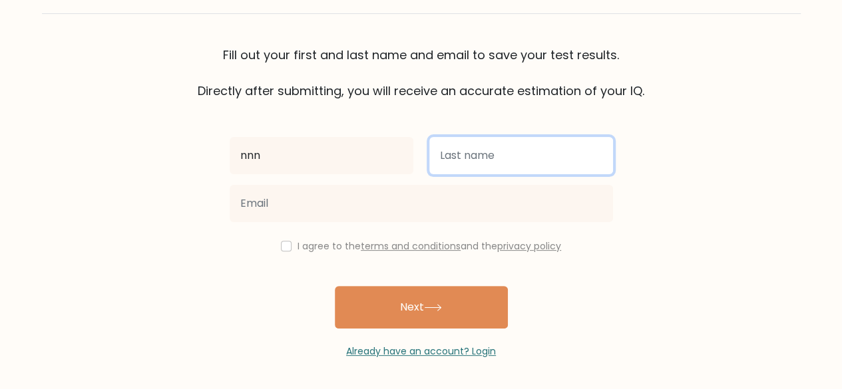
click at [444, 160] on input "text" at bounding box center [521, 155] width 184 height 37
type input "rrr"
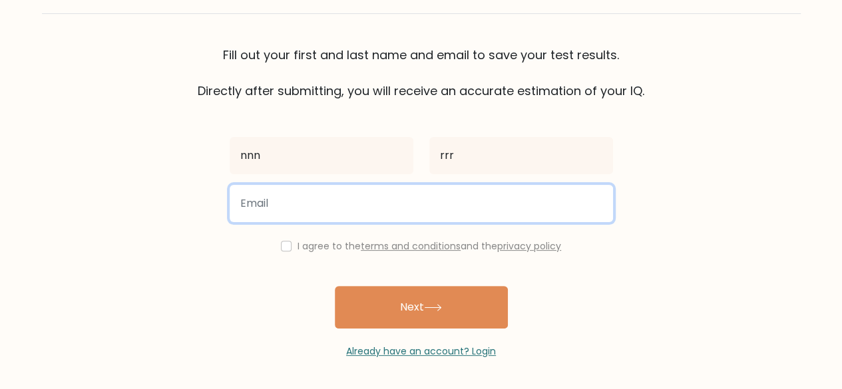
click at [377, 199] on input "email" at bounding box center [421, 203] width 383 height 37
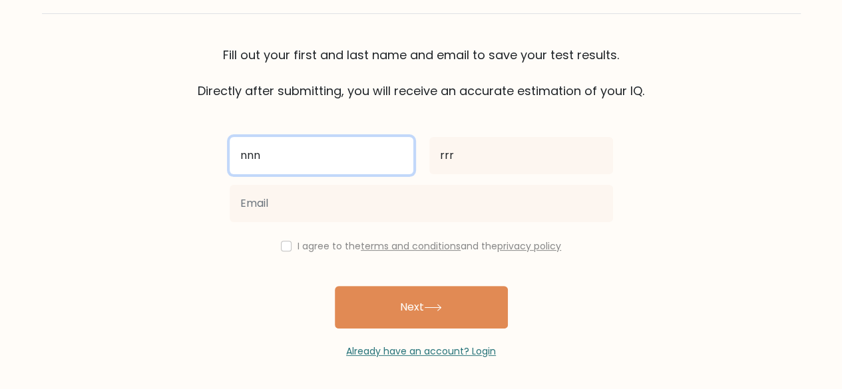
drag, startPoint x: 341, startPoint y: 166, endPoint x: 249, endPoint y: 164, distance: 91.9
click at [249, 164] on input "nnn" at bounding box center [322, 155] width 184 height 37
type input "n"
type input "ahaha"
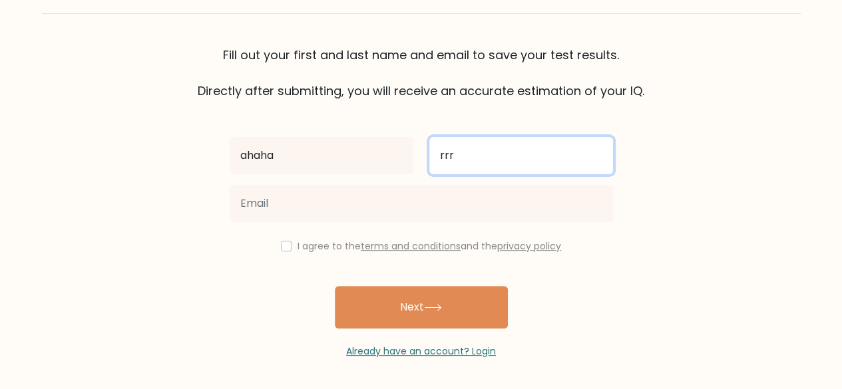
click at [479, 160] on input "rrr" at bounding box center [521, 155] width 184 height 37
type input "r"
type input "s"
type input "six sevennnn"
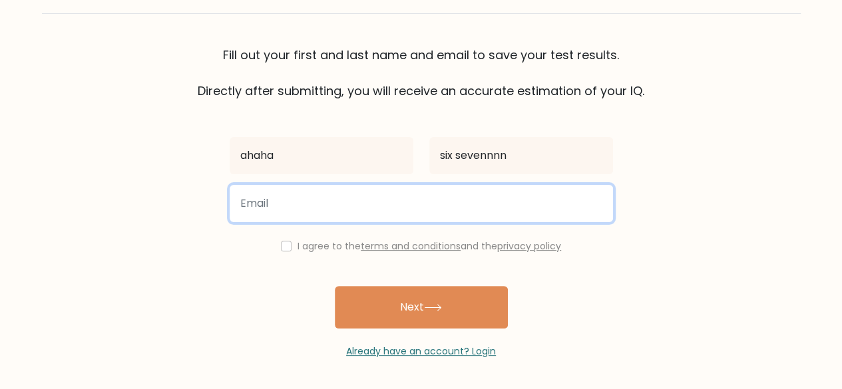
click at [431, 212] on input "email" at bounding box center [421, 203] width 383 height 37
type input "nrodr000@gmail.com"
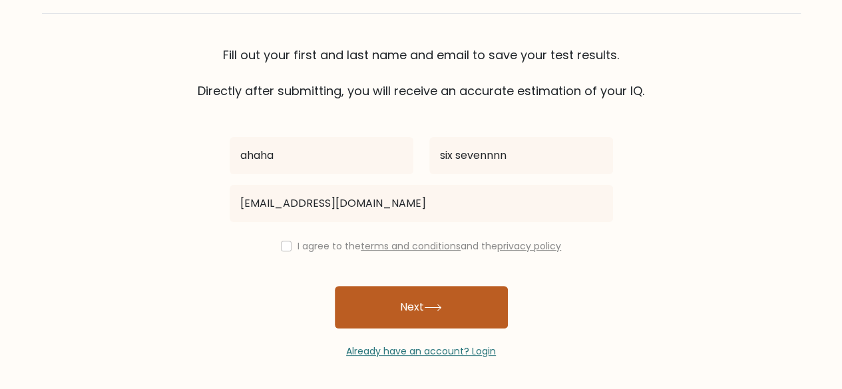
click at [375, 301] on button "Next" at bounding box center [421, 307] width 173 height 43
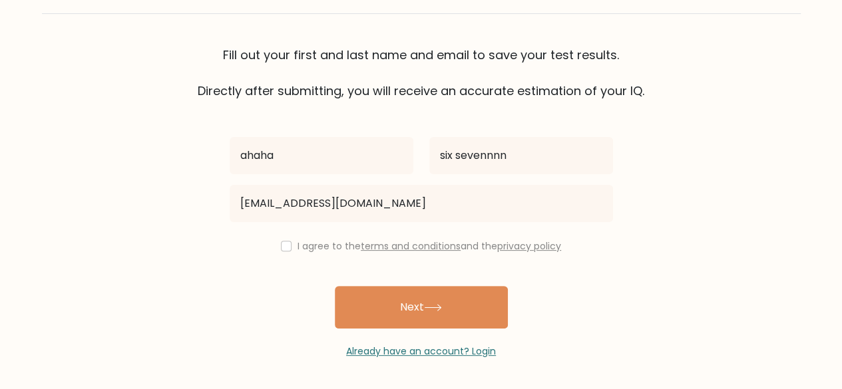
click at [389, 247] on link "terms and conditions" at bounding box center [411, 246] width 100 height 13
